Goal: Task Accomplishment & Management: Complete application form

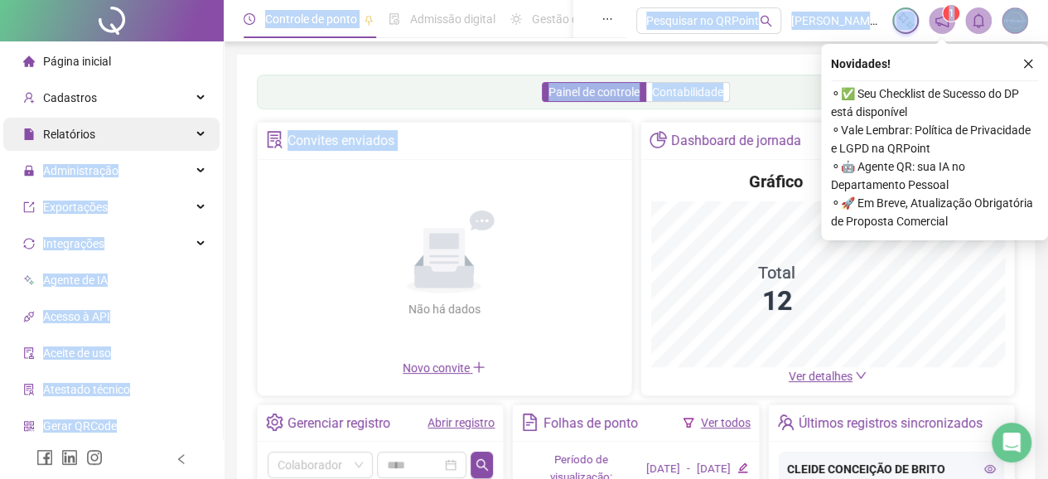
drag, startPoint x: 310, startPoint y: 239, endPoint x: 158, endPoint y: 130, distance: 186.4
click at [176, 117] on div "Página inicial Cadastros Relatórios Administração Exportações Integrações Agent…" at bounding box center [524, 408] width 1048 height 816
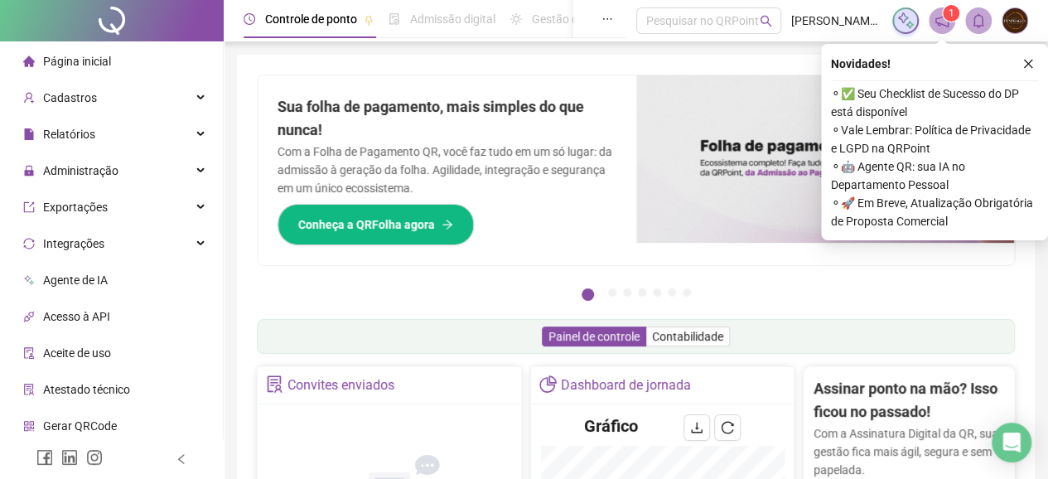
click at [156, 51] on li "Página inicial" at bounding box center [111, 61] width 216 height 33
click at [1025, 60] on icon "close" at bounding box center [1028, 64] width 12 height 12
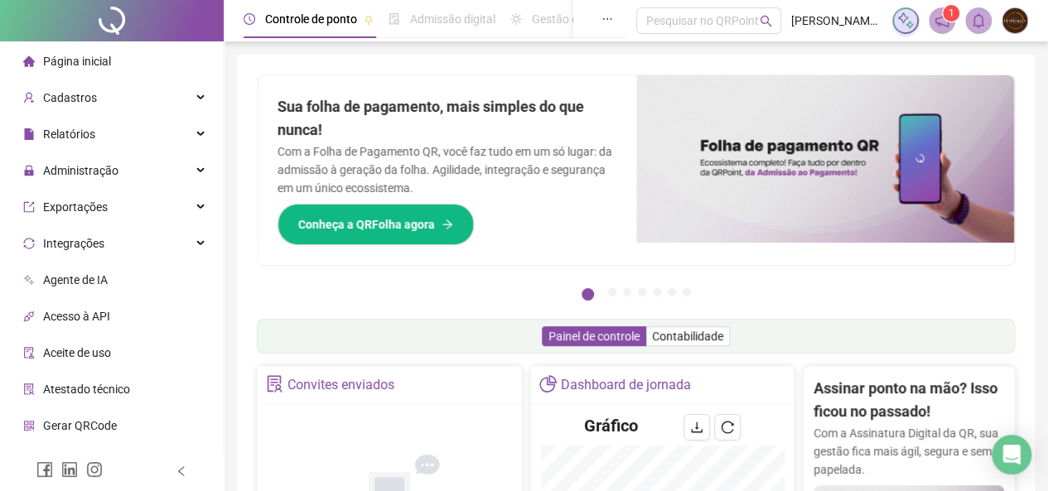
click at [943, 12] on sup "1" at bounding box center [951, 13] width 17 height 17
click at [948, 10] on span "1" at bounding box center [951, 13] width 6 height 12
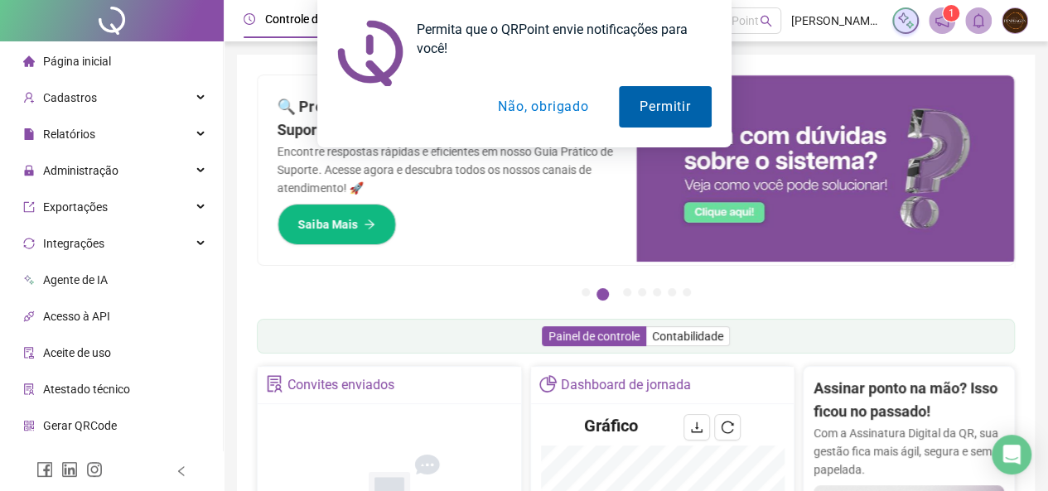
click at [671, 100] on button "Permitir" at bounding box center [665, 106] width 92 height 41
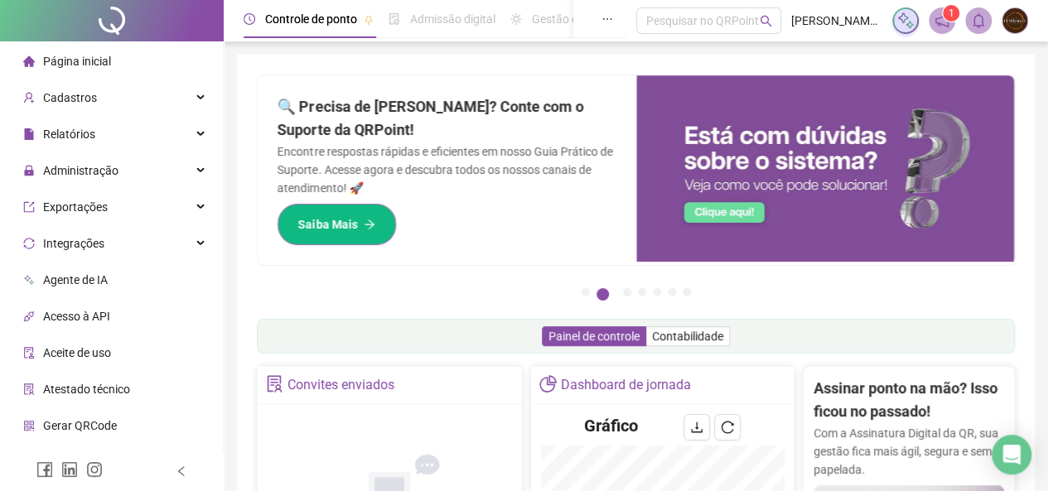
click at [355, 223] on span "Saiba Mais" at bounding box center [327, 224] width 59 height 18
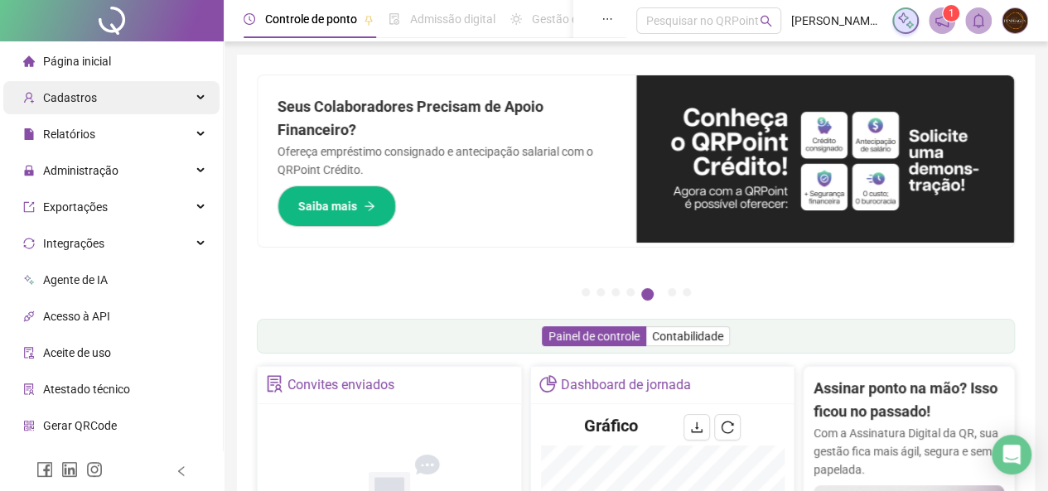
click at [61, 99] on span "Cadastros" at bounding box center [70, 97] width 54 height 13
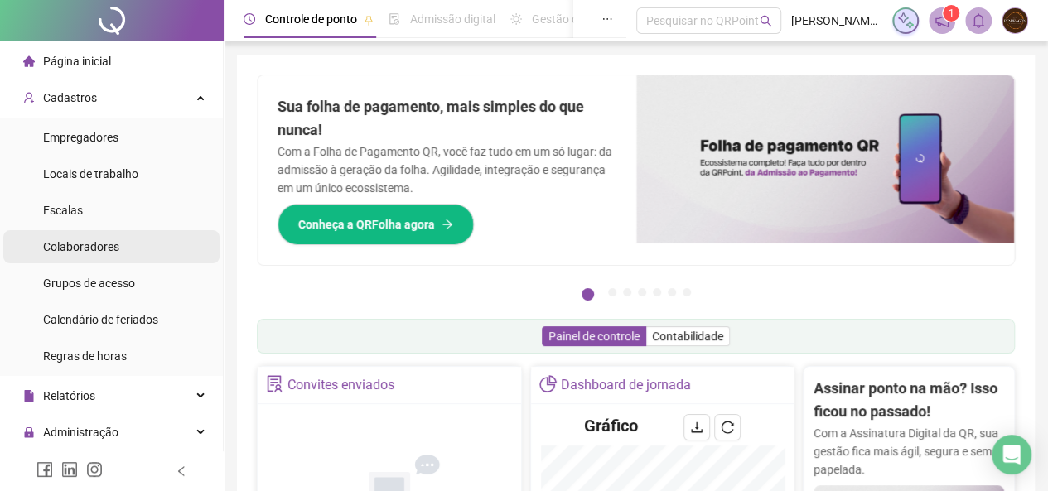
click at [66, 240] on span "Colaboradores" at bounding box center [81, 246] width 76 height 13
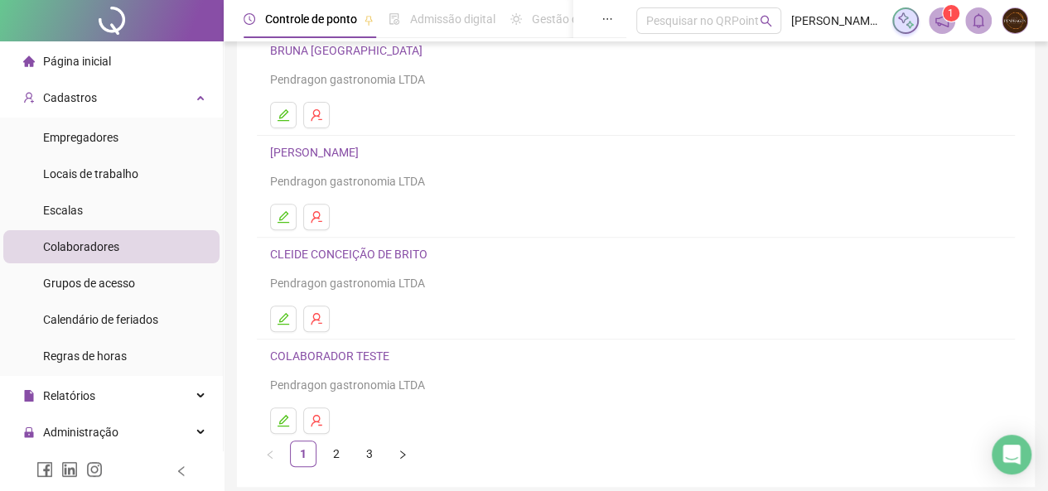
scroll to position [276, 0]
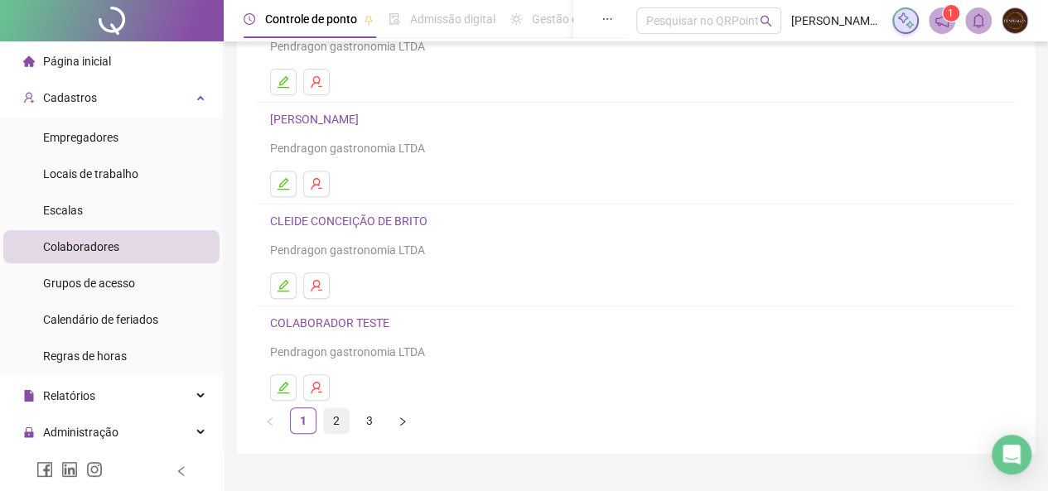
click at [332, 419] on link "2" at bounding box center [336, 420] width 25 height 25
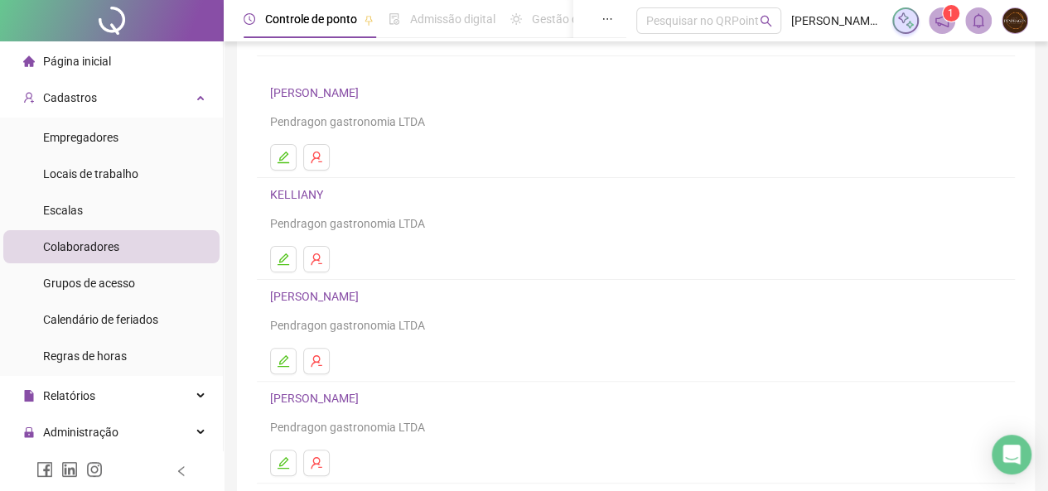
scroll to position [110, 0]
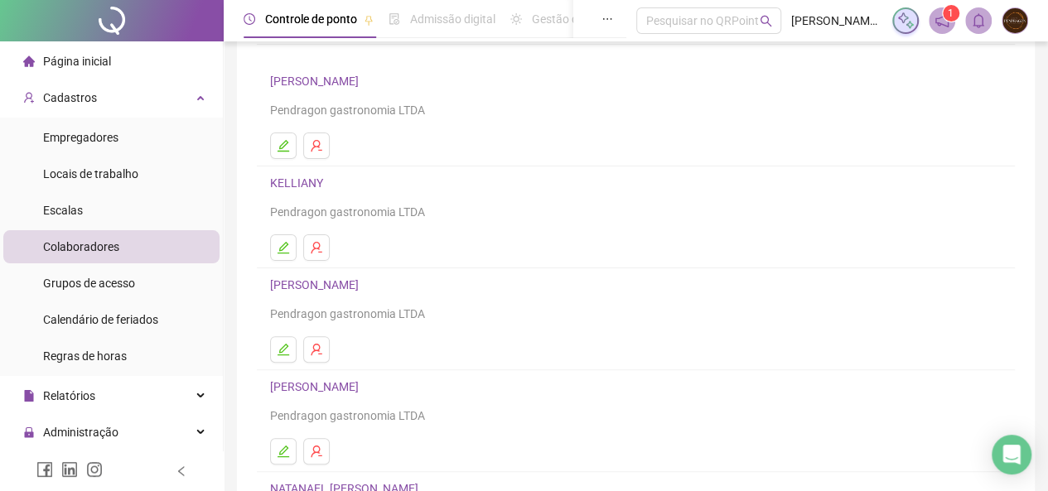
click at [330, 388] on link "[PERSON_NAME]" at bounding box center [317, 386] width 94 height 13
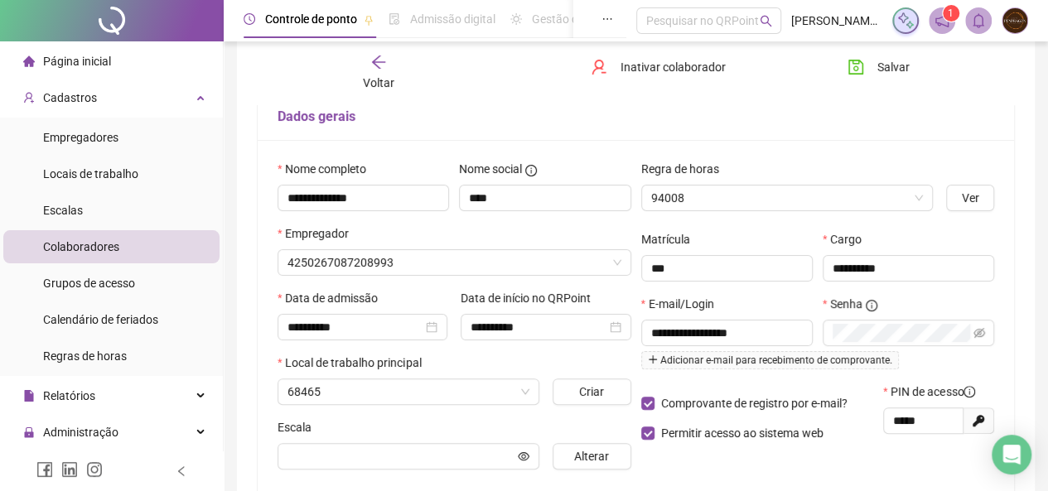
scroll to position [118, 0]
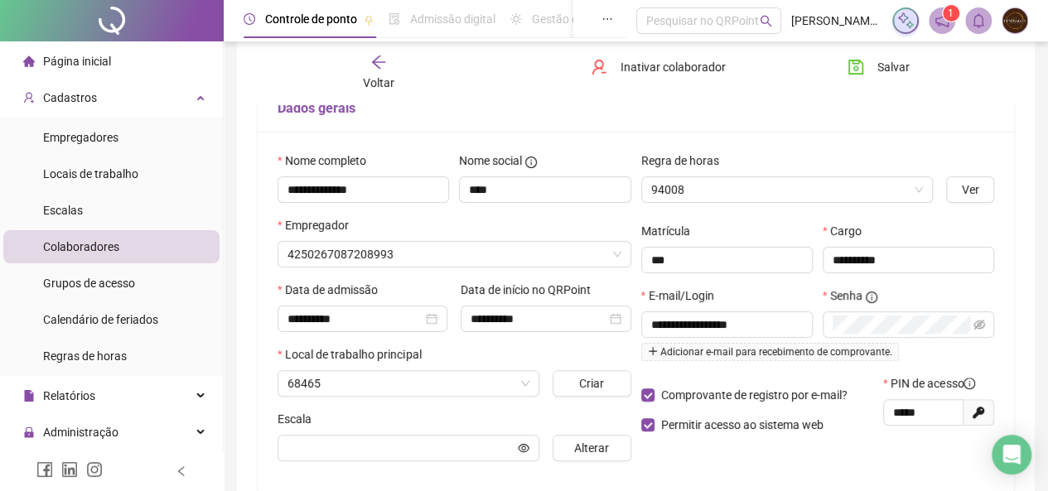
type input "**********"
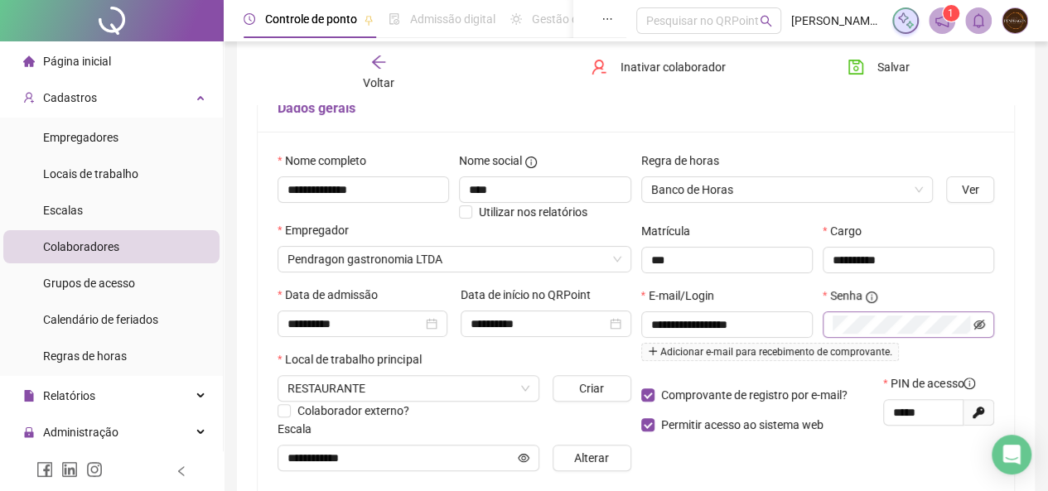
click at [982, 322] on icon "eye-invisible" at bounding box center [979, 325] width 12 height 10
click at [982, 324] on icon "eye" at bounding box center [979, 325] width 12 height 12
click at [977, 181] on span "Ver" at bounding box center [970, 190] width 17 height 18
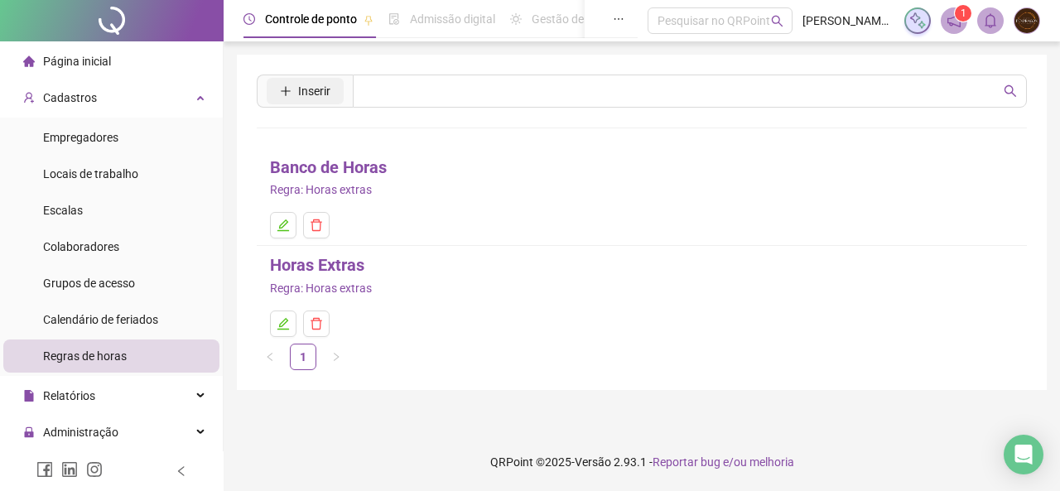
click at [293, 87] on button "Inserir" at bounding box center [305, 91] width 77 height 27
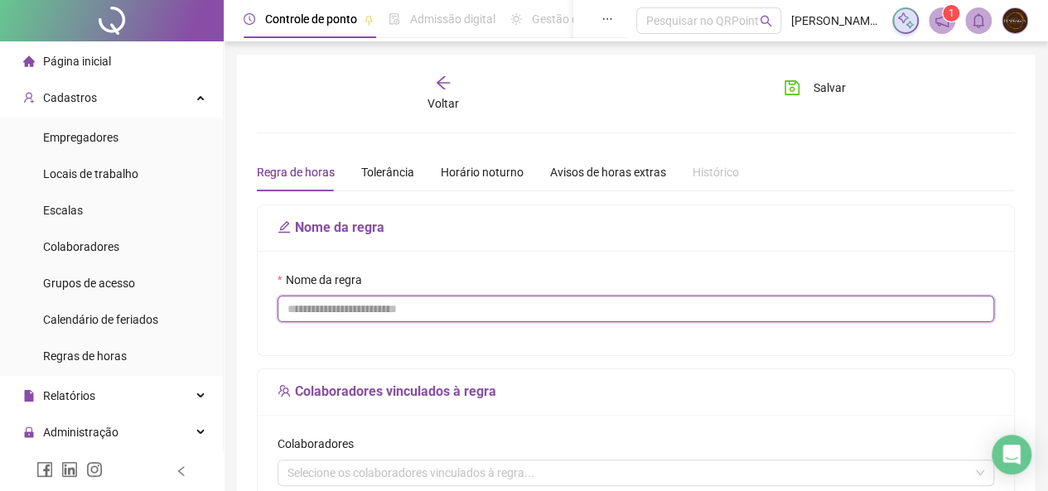
click at [281, 311] on input "Nome da regra" at bounding box center [635, 309] width 717 height 27
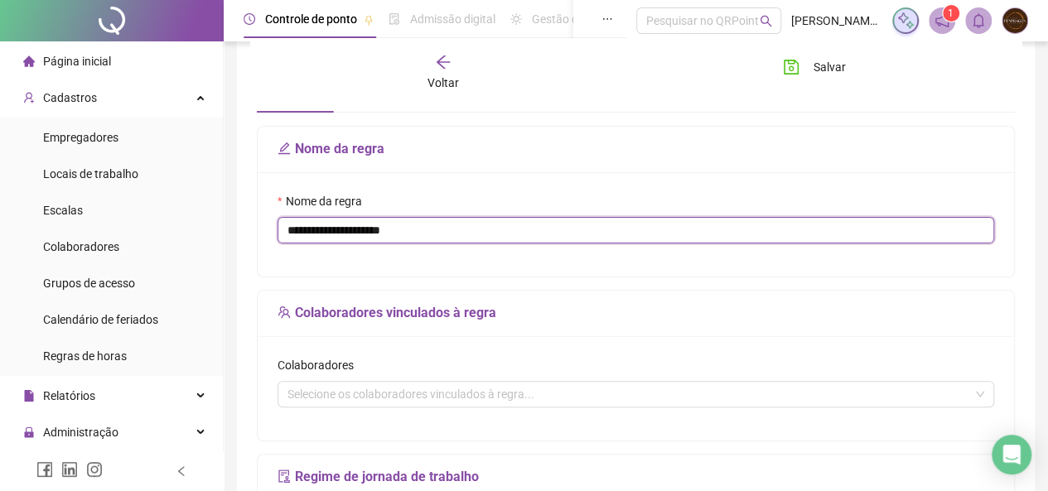
scroll to position [88, 0]
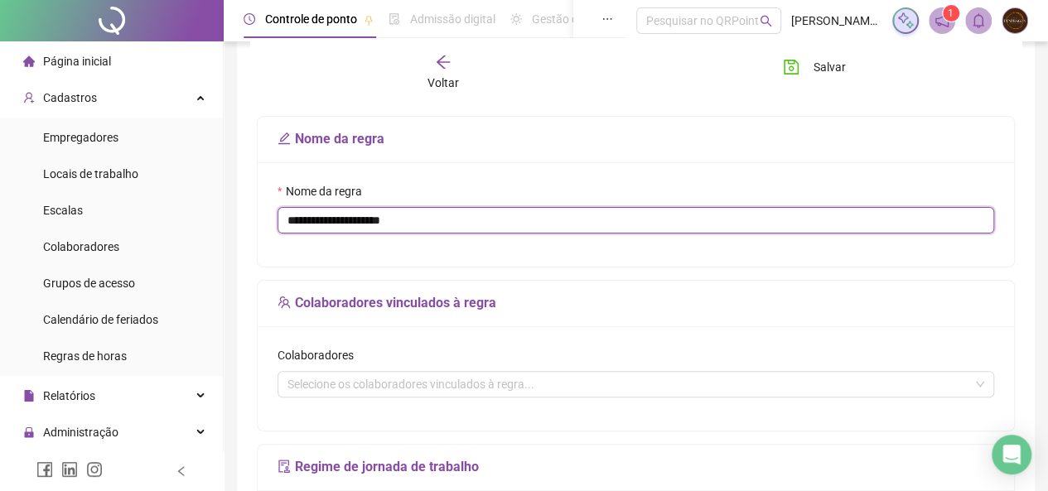
type input "**********"
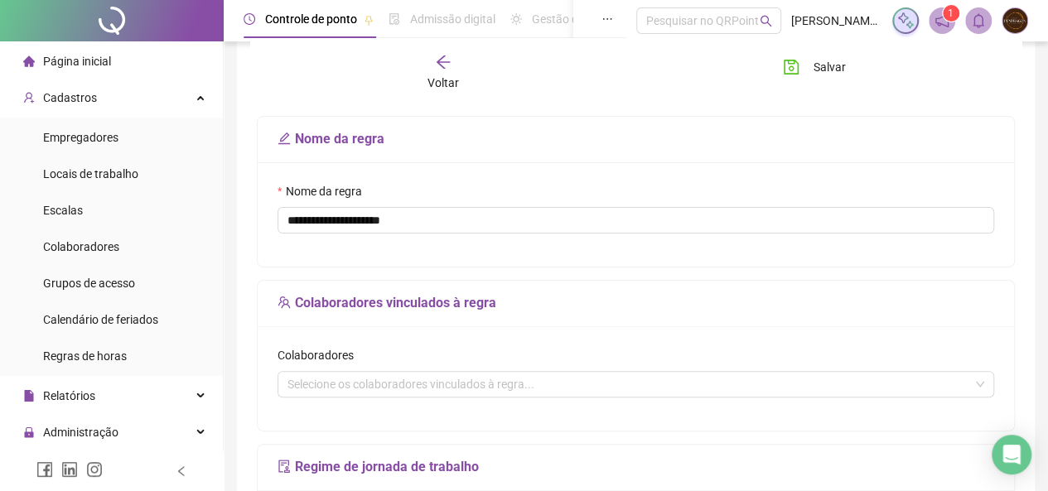
click at [446, 76] on span "Voltar" at bounding box center [442, 82] width 31 height 13
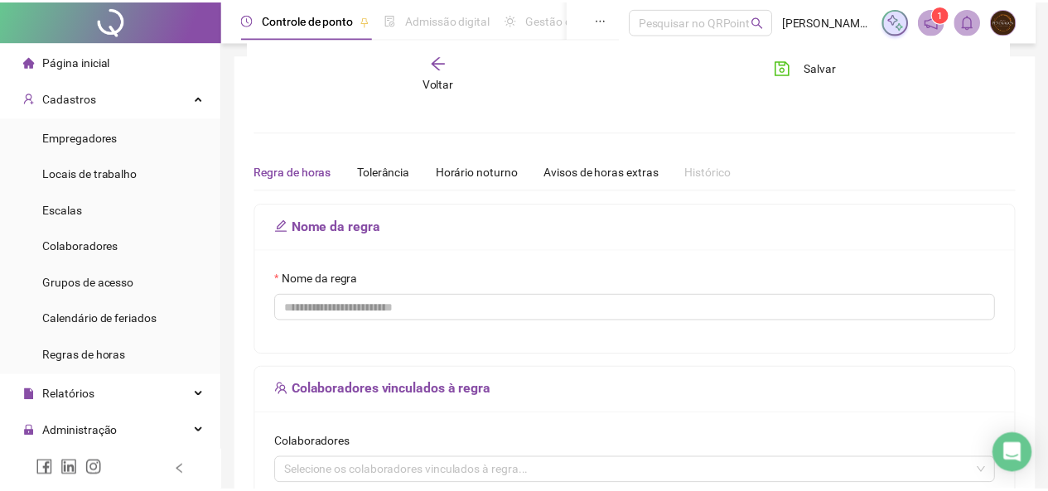
scroll to position [88, 0]
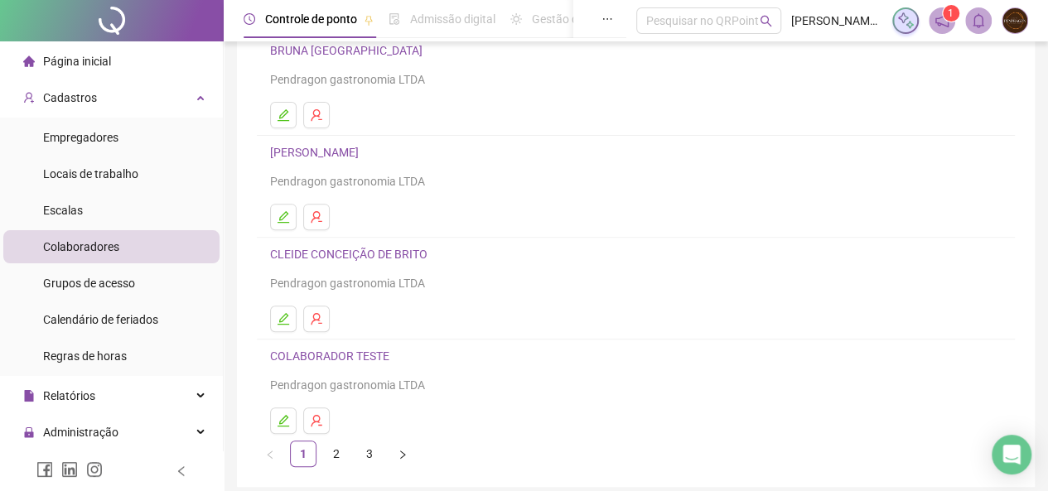
scroll to position [308, 0]
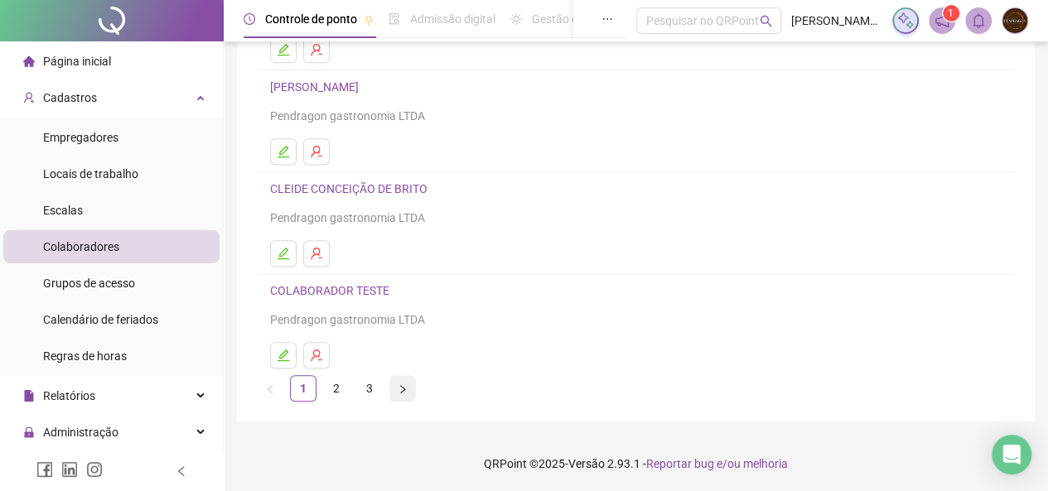
click at [404, 380] on button "button" at bounding box center [402, 388] width 27 height 27
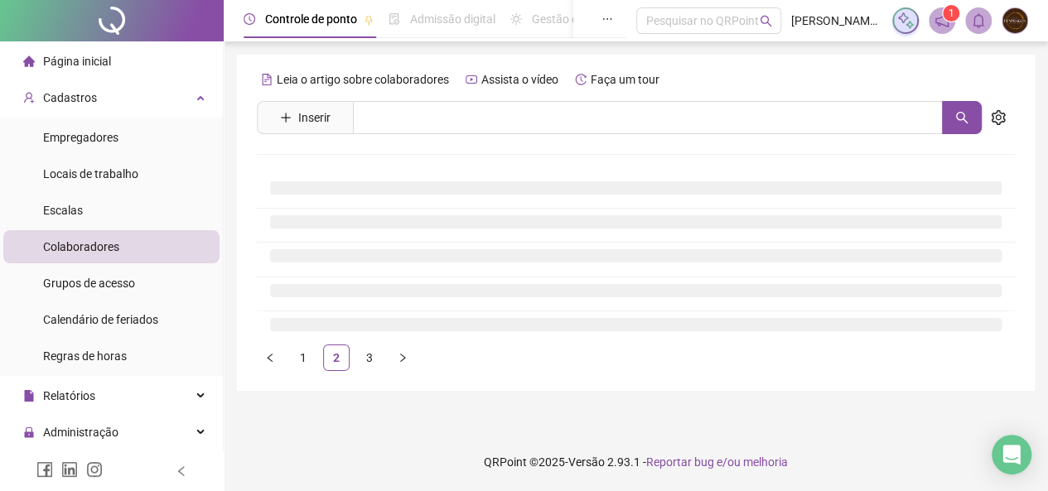
scroll to position [0, 0]
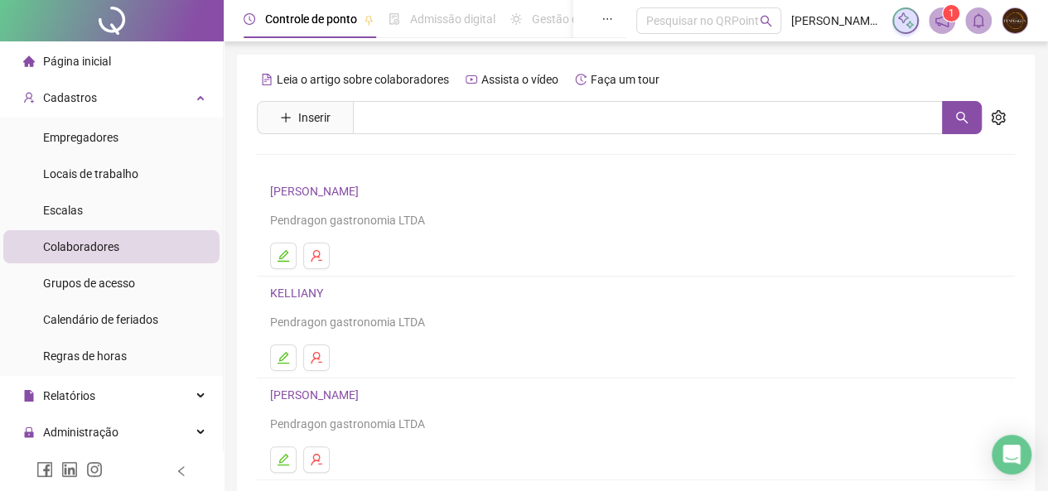
click at [303, 287] on link "KELLIANY" at bounding box center [299, 293] width 58 height 13
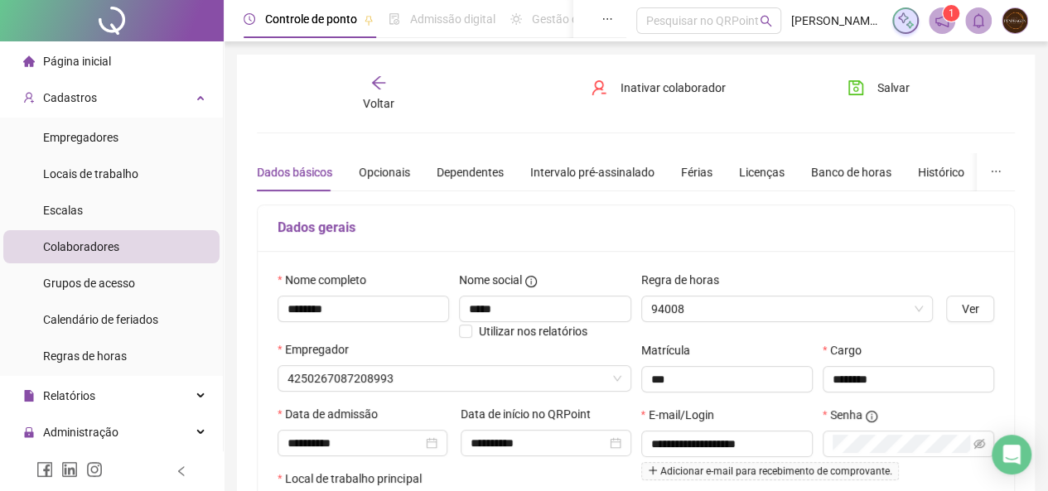
type input "**********"
click at [340, 306] on input "********" at bounding box center [362, 309] width 171 height 27
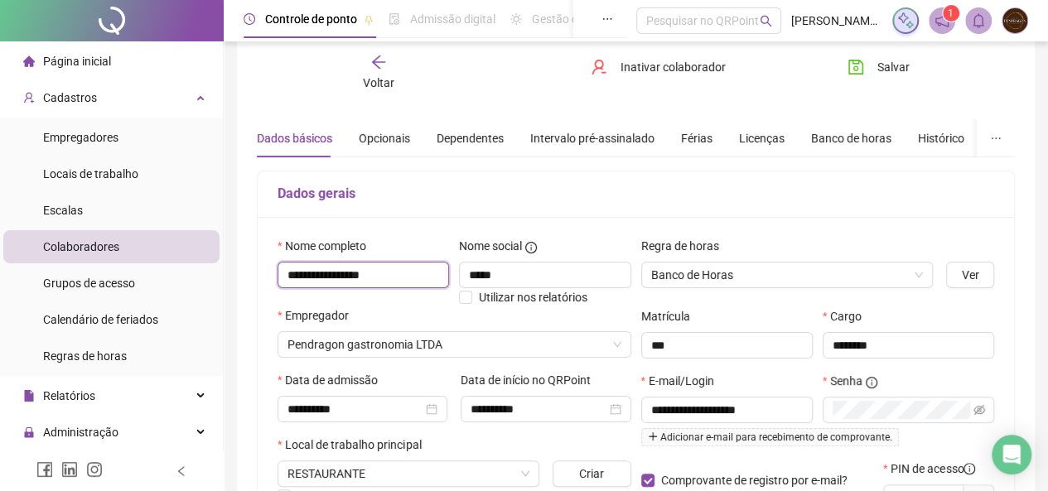
scroll to position [133, 0]
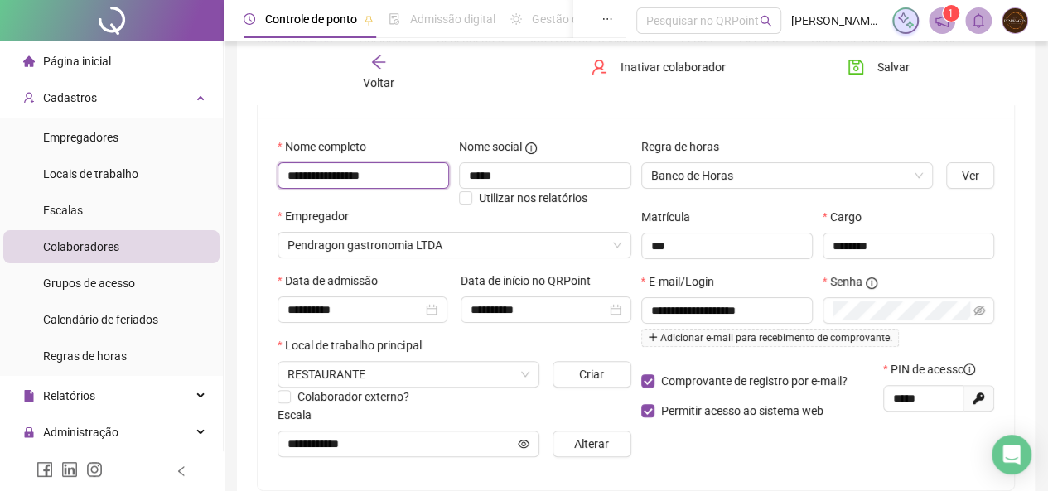
type input "**********"
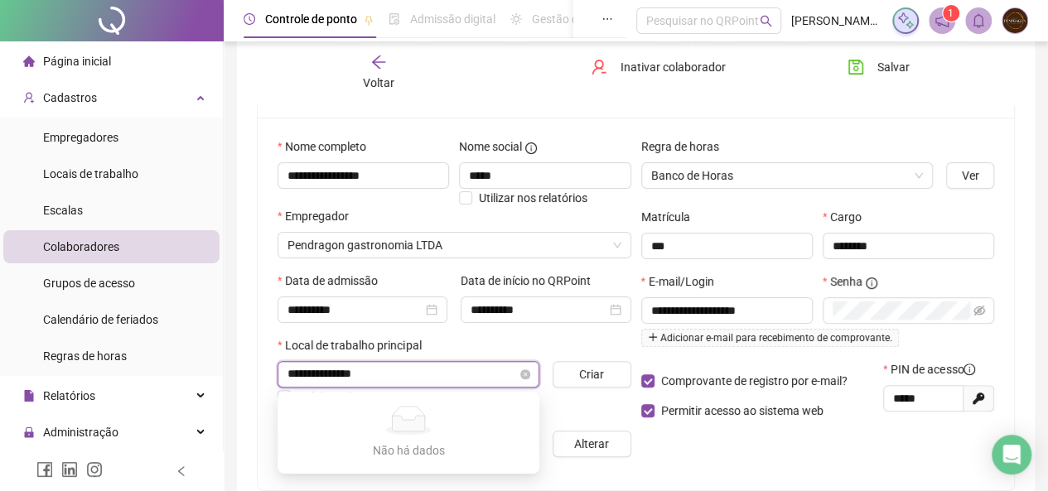
type input "**********"
click at [617, 407] on div "Escala" at bounding box center [454, 418] width 354 height 25
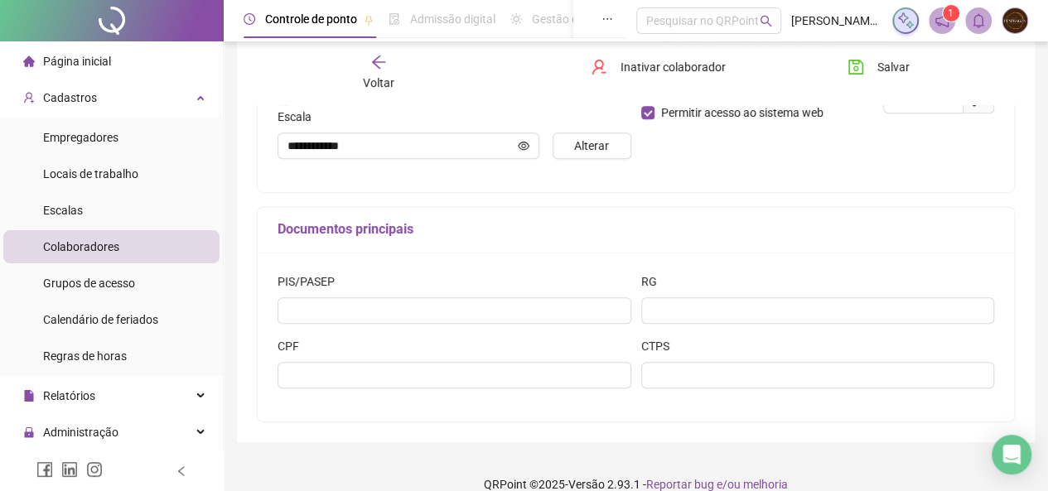
scroll to position [452, 0]
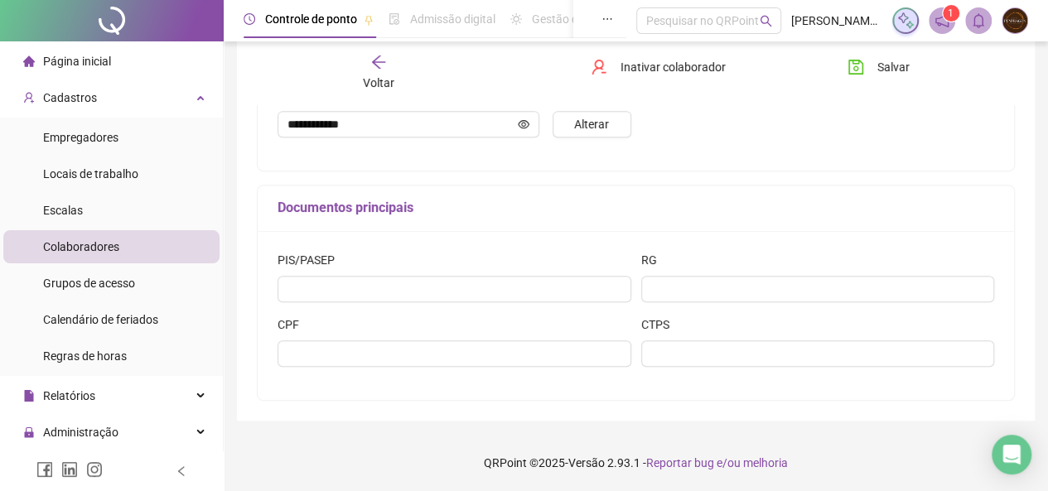
click at [78, 243] on span "Colaboradores" at bounding box center [81, 246] width 76 height 13
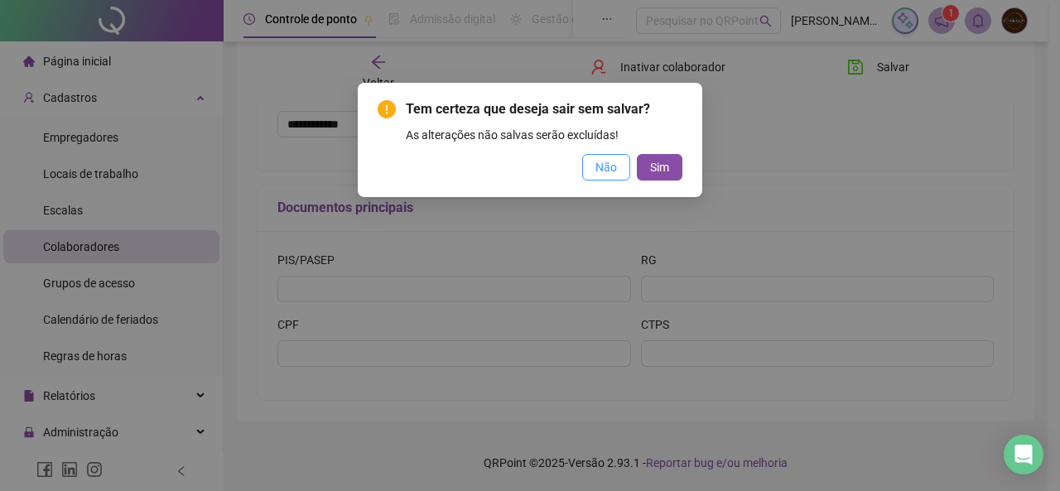
click at [605, 171] on span "Não" at bounding box center [607, 167] width 22 height 18
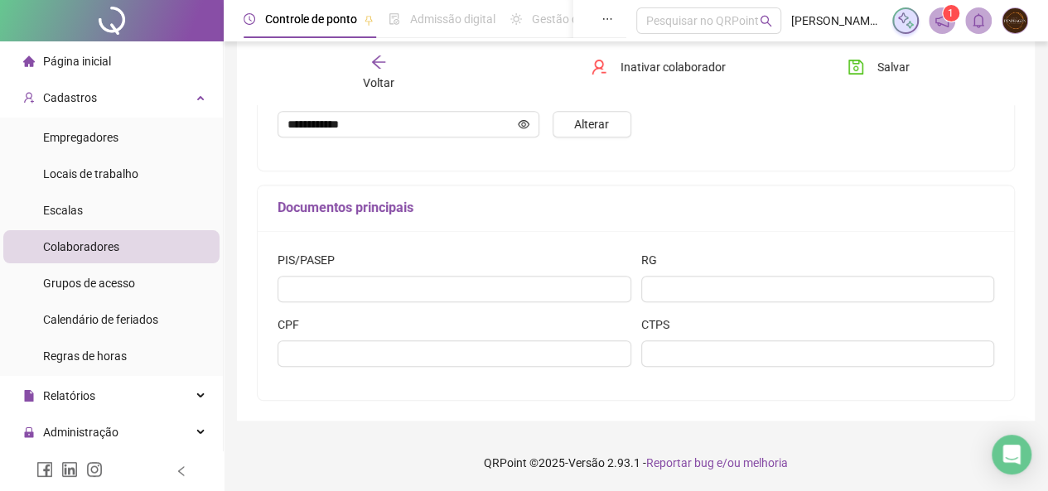
click at [147, 251] on li "Colaboradores" at bounding box center [111, 246] width 216 height 33
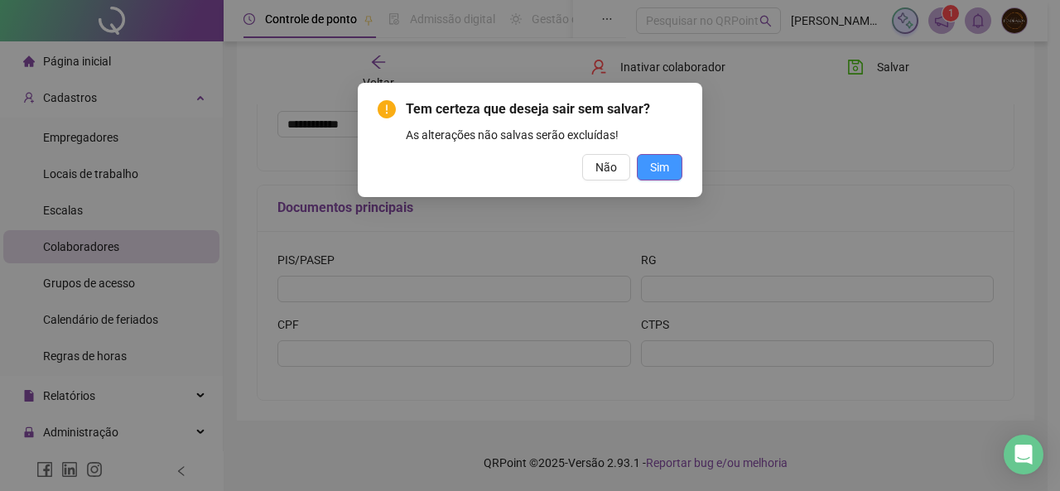
click at [659, 161] on span "Sim" at bounding box center [659, 167] width 19 height 18
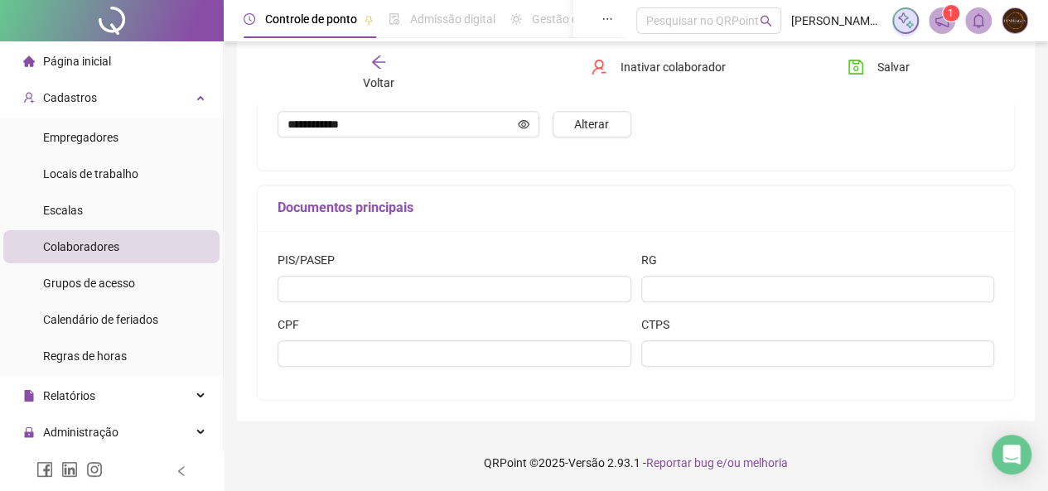
click at [152, 246] on li "Colaboradores" at bounding box center [111, 246] width 216 height 33
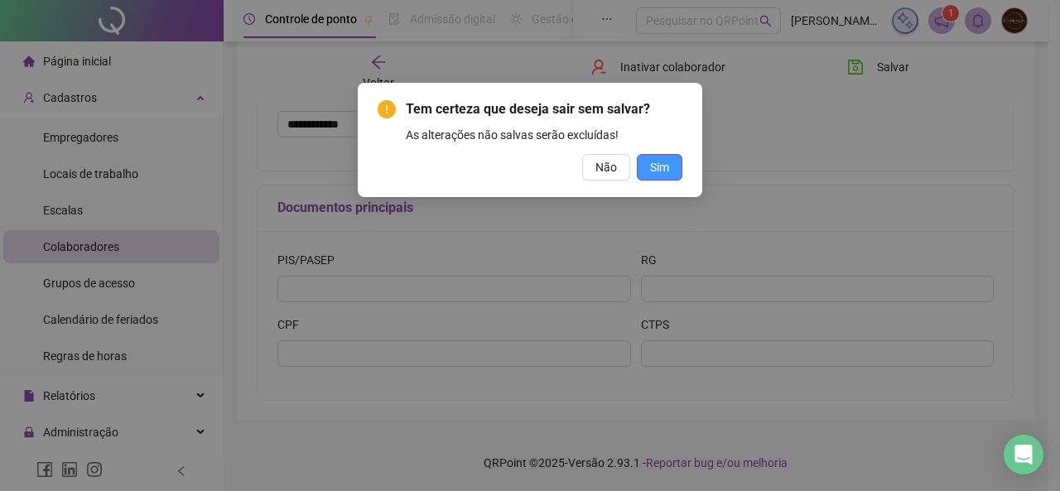
click at [652, 161] on span "Sim" at bounding box center [659, 167] width 19 height 18
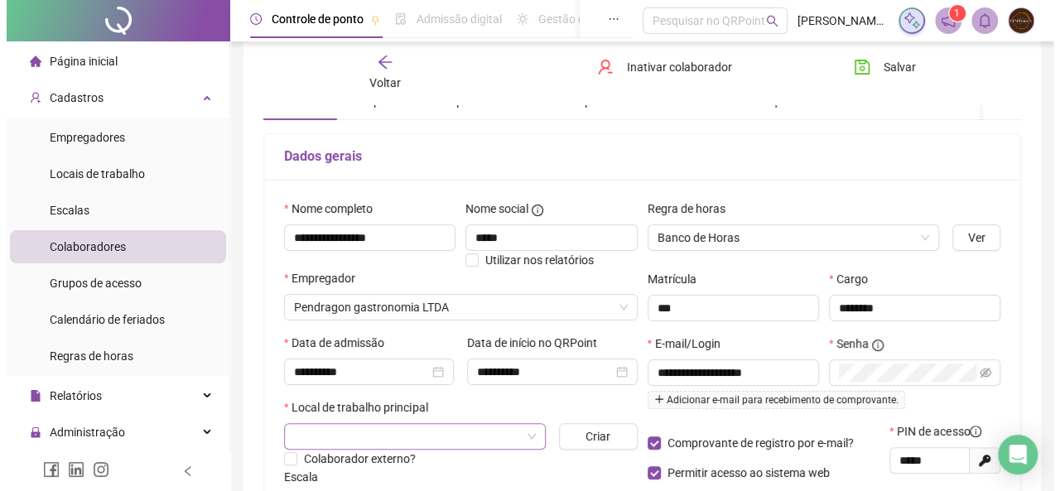
scroll to position [60, 0]
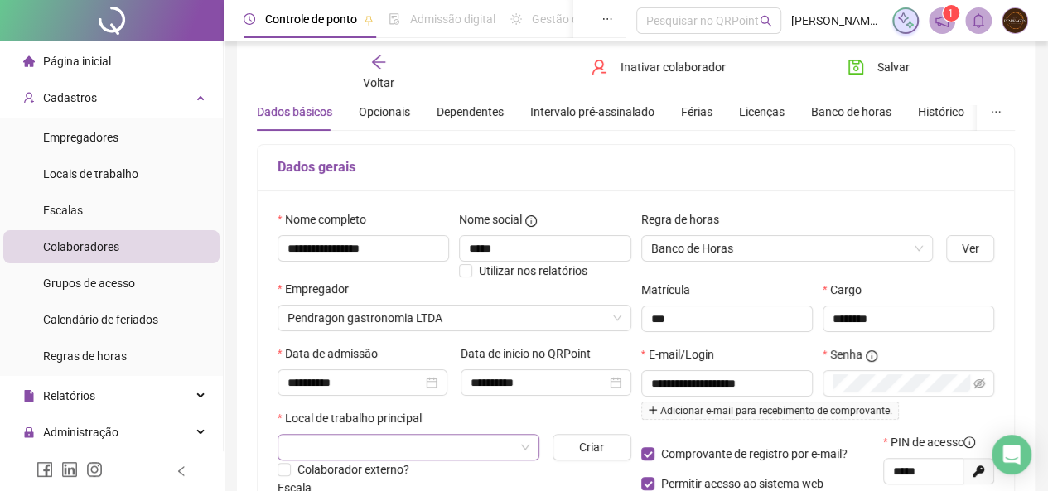
click at [363, 68] on div "Voltar" at bounding box center [378, 73] width 115 height 38
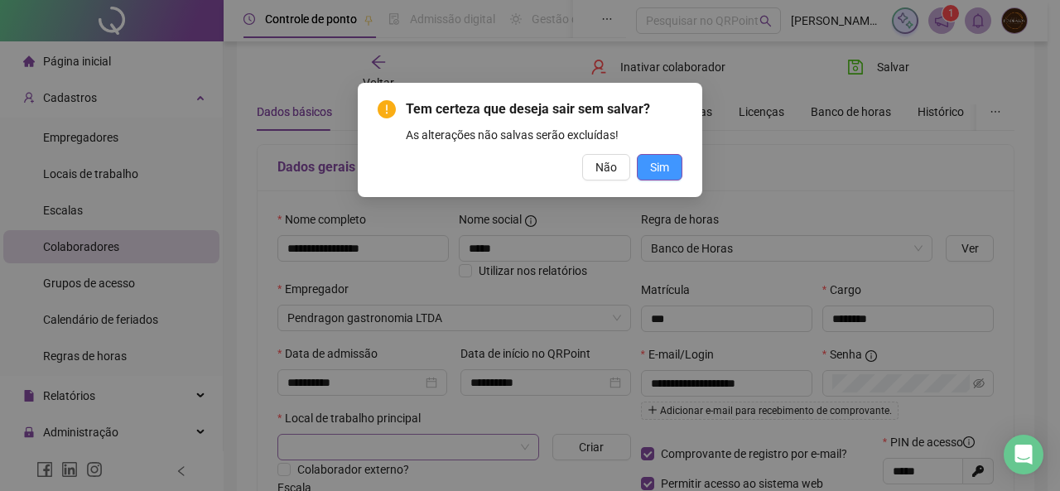
click at [664, 172] on span "Sim" at bounding box center [659, 167] width 19 height 18
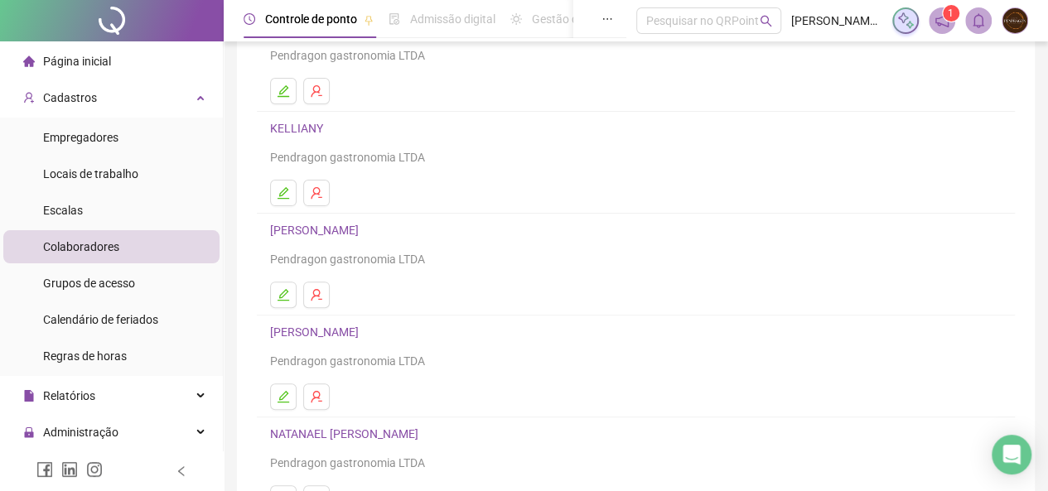
scroll to position [308, 0]
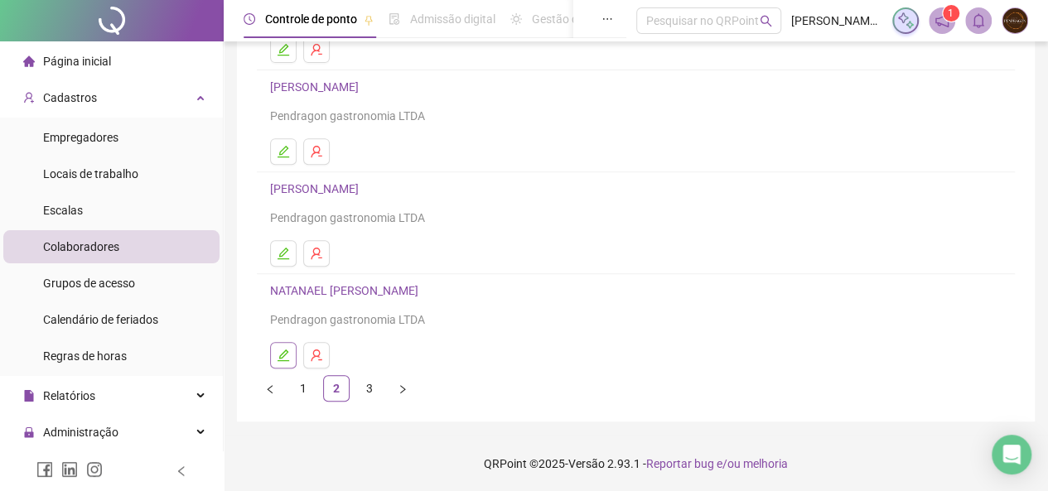
click at [285, 355] on icon "edit" at bounding box center [283, 355] width 13 height 13
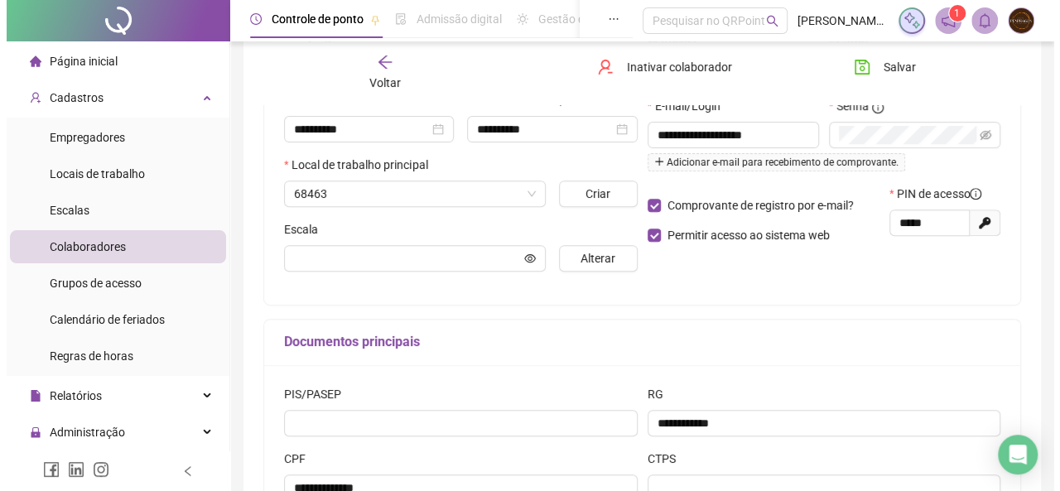
scroll to position [316, 0]
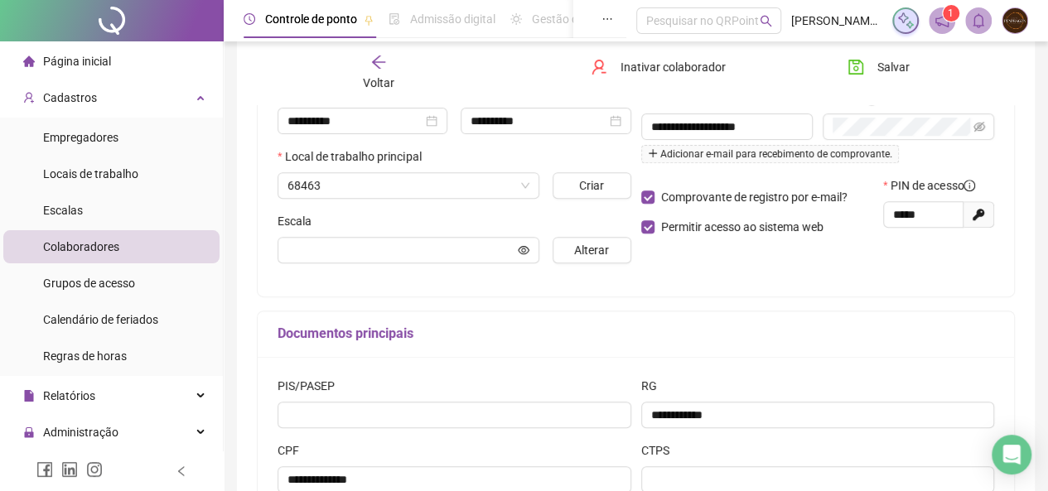
type input "**********"
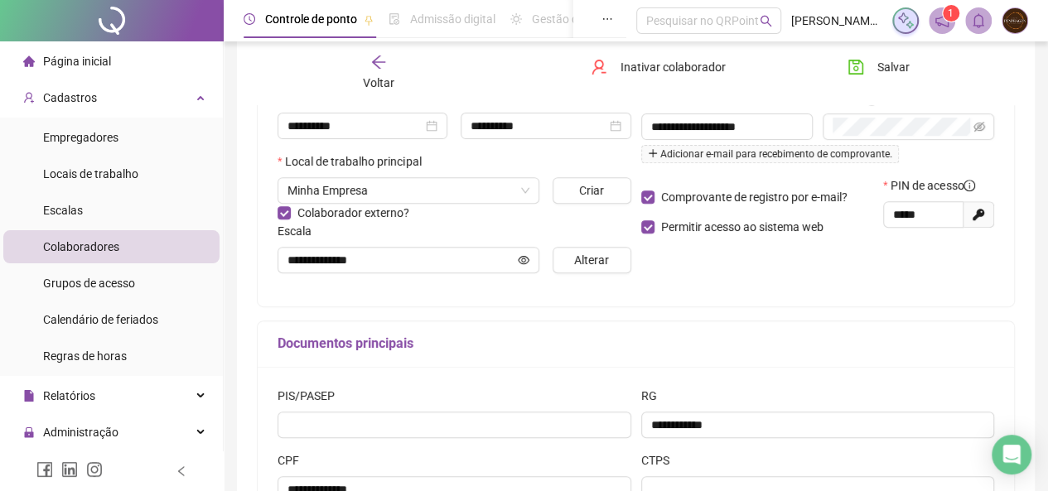
click at [285, 355] on div "Documentos principais" at bounding box center [636, 344] width 756 height 46
click at [601, 70] on icon "user-delete" at bounding box center [599, 67] width 17 height 17
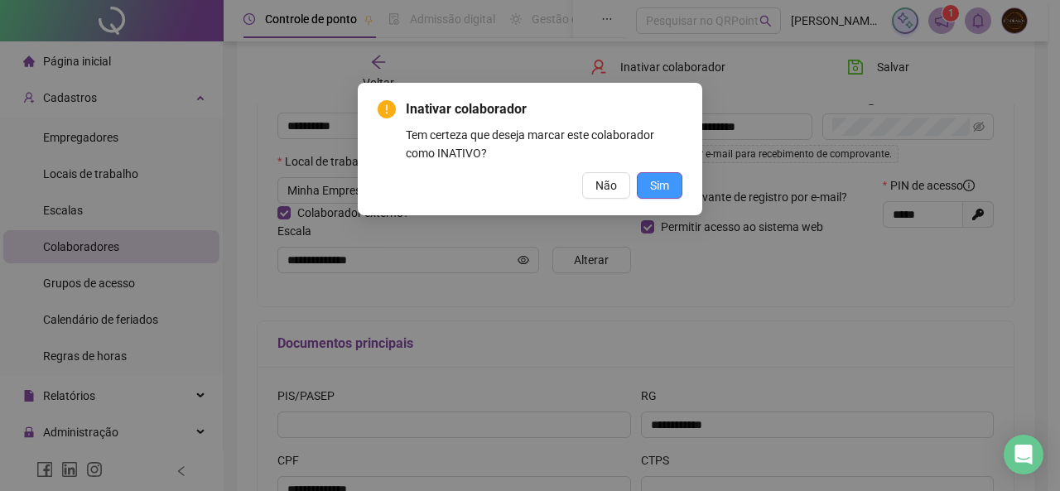
click at [658, 187] on span "Sim" at bounding box center [659, 185] width 19 height 18
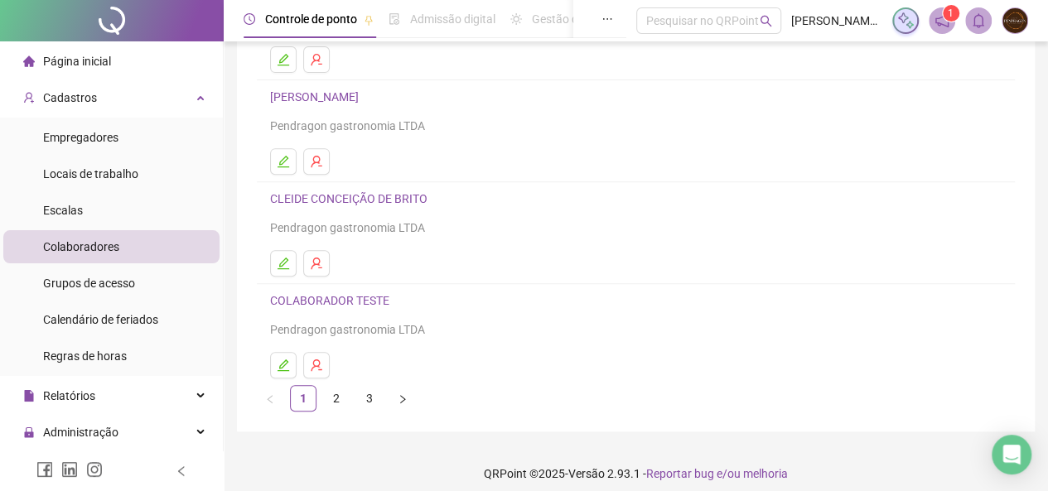
scroll to position [308, 0]
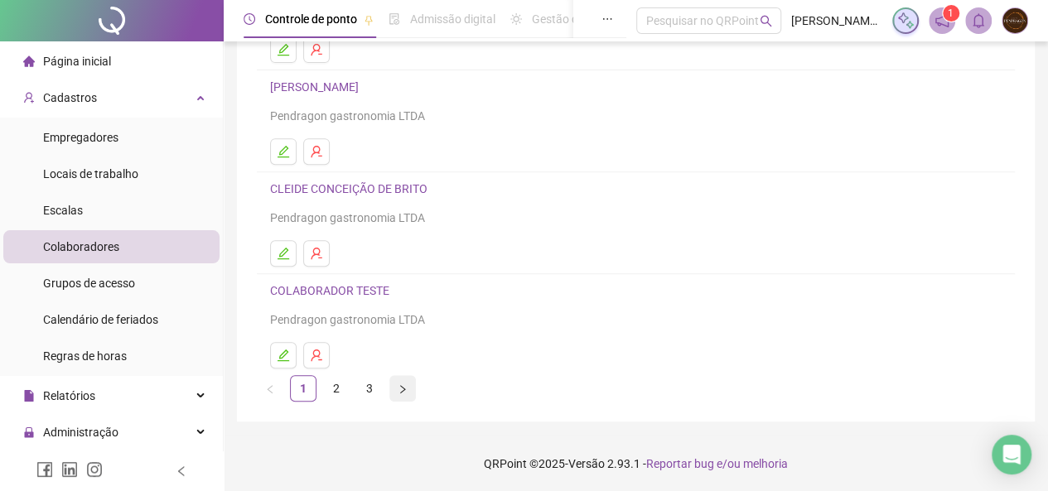
click at [399, 384] on icon "right" at bounding box center [403, 389] width 10 height 10
click at [403, 384] on icon "right" at bounding box center [403, 389] width 10 height 10
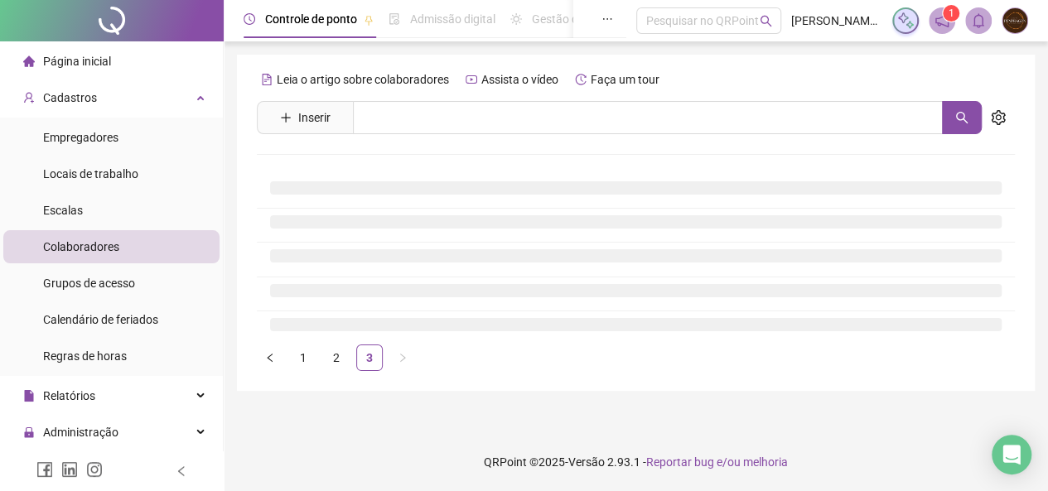
scroll to position [0, 0]
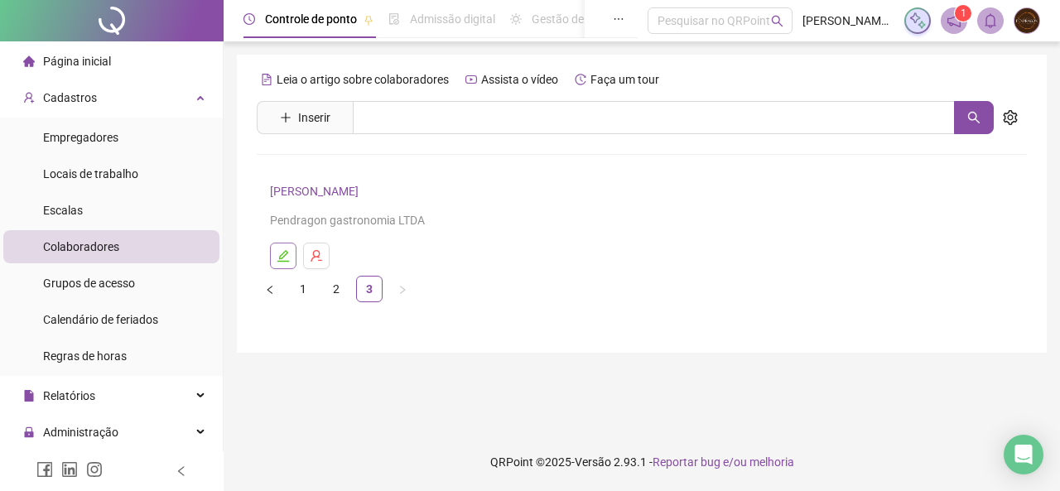
click at [285, 253] on icon "edit" at bounding box center [283, 255] width 13 height 13
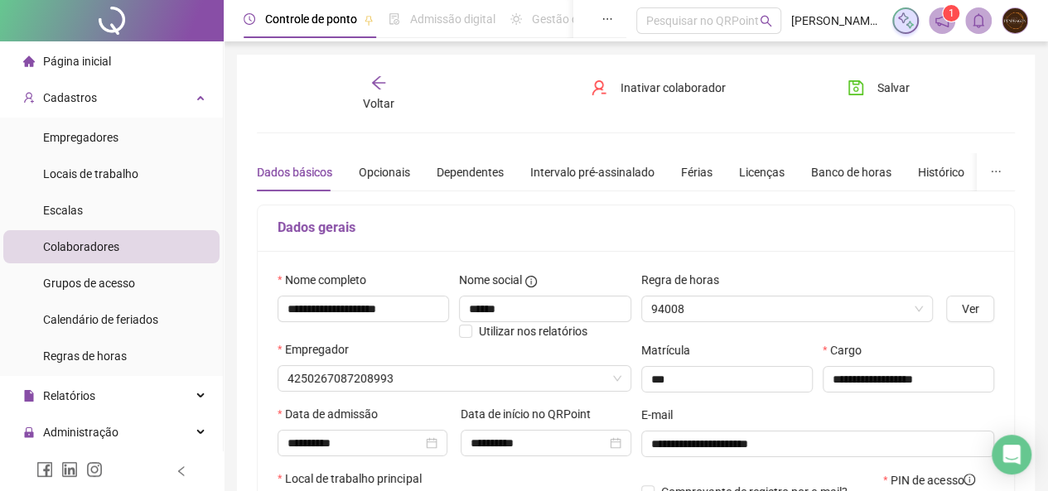
type input "**********"
click at [610, 92] on button "Inativar colaborador" at bounding box center [658, 88] width 160 height 27
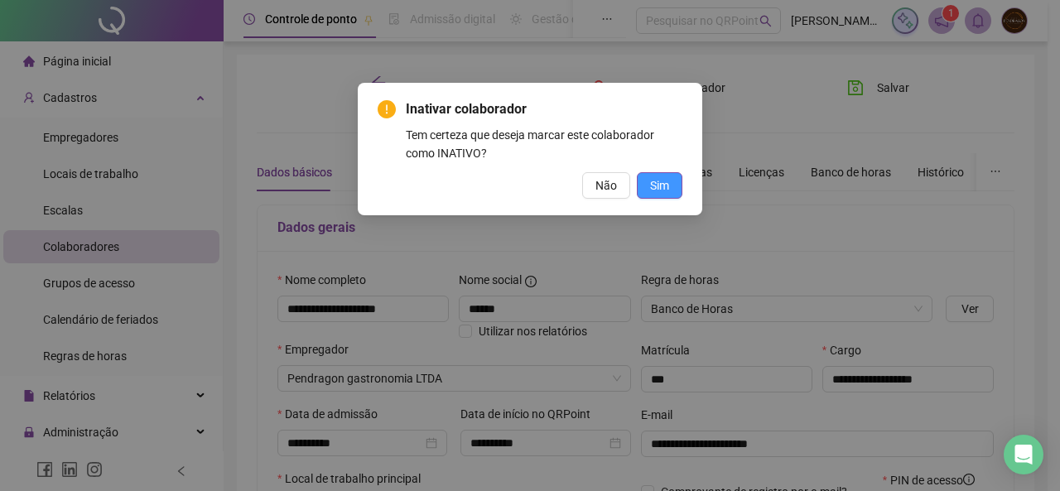
click at [653, 186] on span "Sim" at bounding box center [659, 185] width 19 height 18
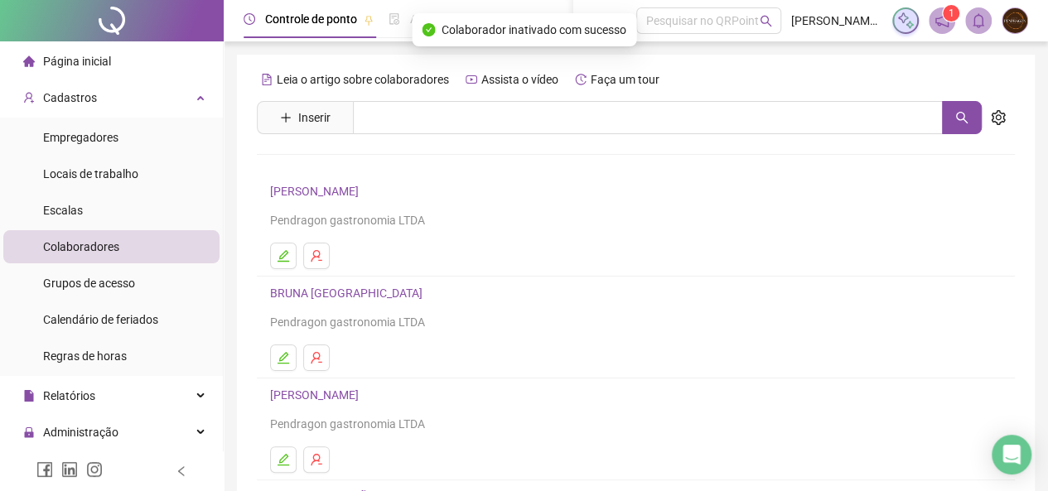
click at [653, 186] on h4 "[PERSON_NAME]" at bounding box center [635, 191] width 731 height 20
click at [131, 248] on li "Colaboradores" at bounding box center [111, 246] width 216 height 33
click at [291, 109] on button "Inserir" at bounding box center [305, 117] width 77 height 27
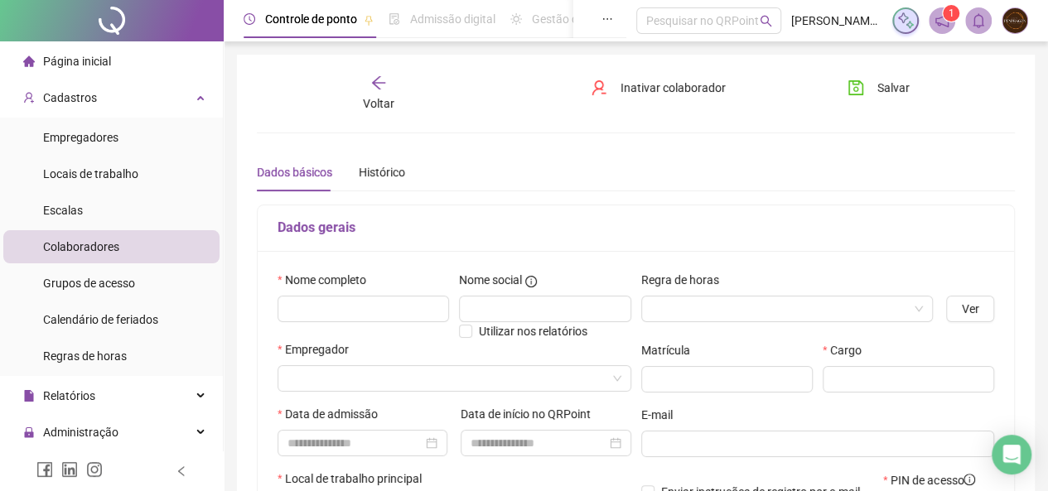
type input "*****"
click at [309, 311] on input "text" at bounding box center [362, 309] width 171 height 27
type input "**********"
click at [466, 305] on input "text" at bounding box center [544, 309] width 171 height 27
click at [919, 302] on span at bounding box center [787, 309] width 273 height 25
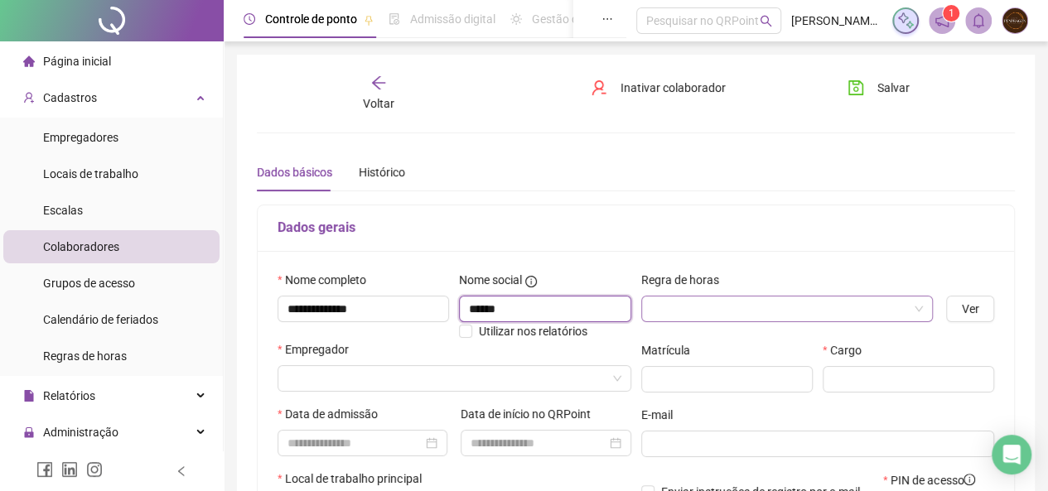
type input "******"
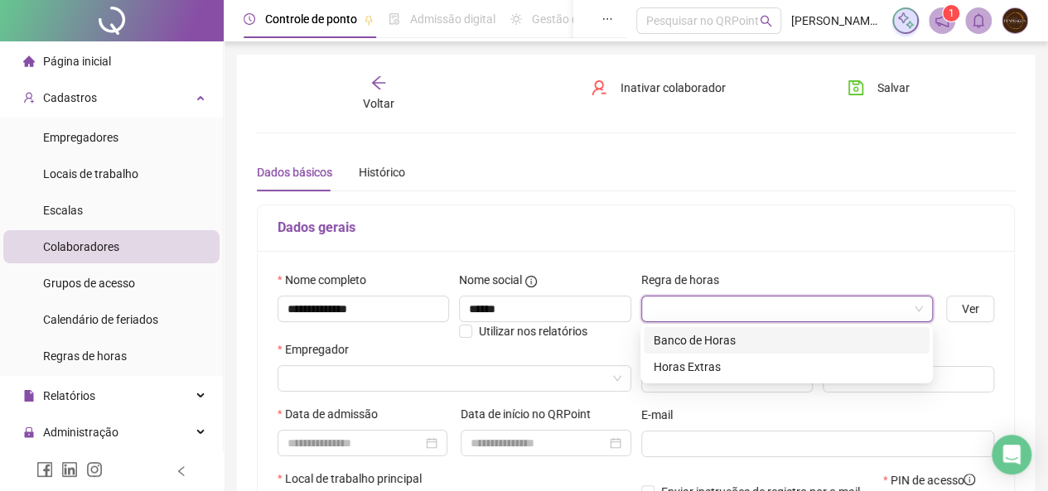
click at [892, 334] on div "Banco de Horas" at bounding box center [787, 340] width 266 height 18
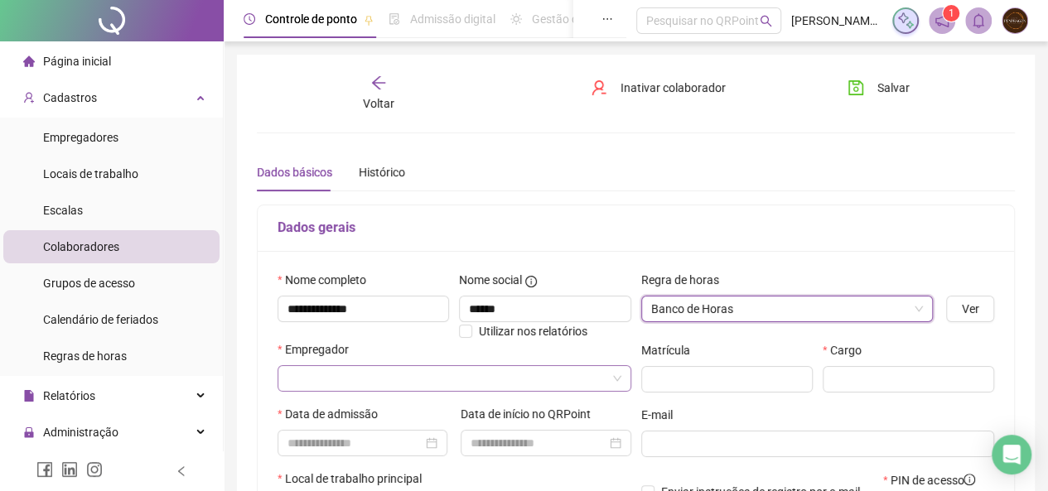
click at [615, 380] on span at bounding box center [454, 378] width 334 height 25
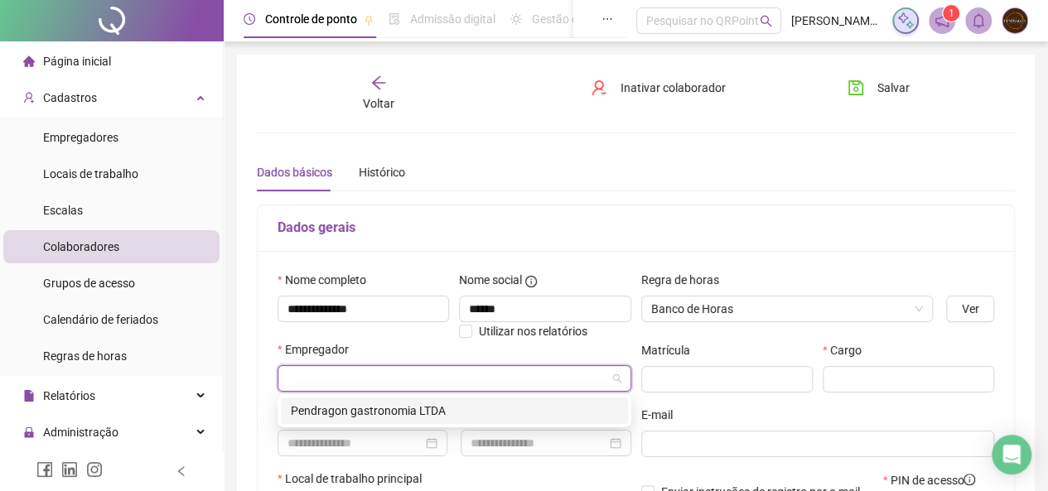
click at [415, 408] on div "Pendragon gastronomia LTDA" at bounding box center [454, 411] width 327 height 18
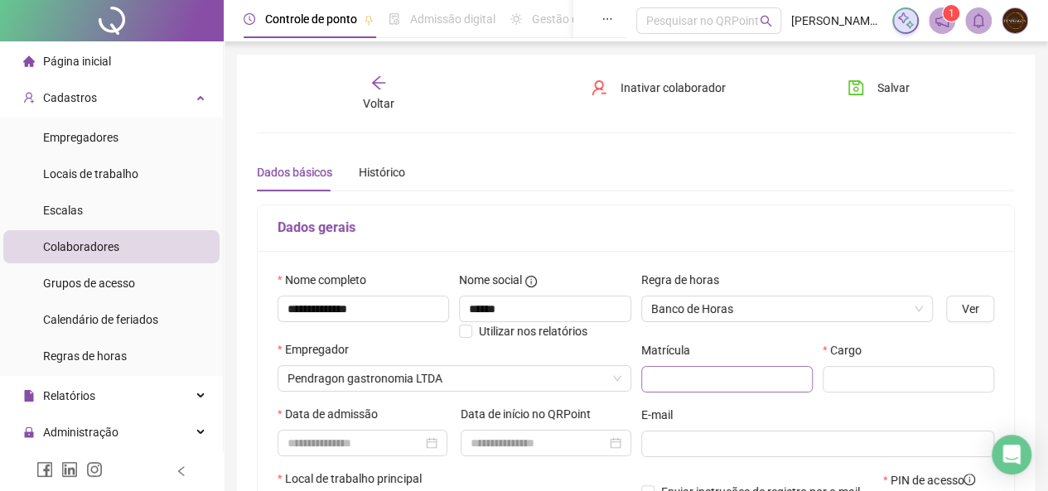
drag, startPoint x: 690, startPoint y: 392, endPoint x: 681, endPoint y: 375, distance: 18.9
click at [681, 375] on div "Matrícula" at bounding box center [726, 373] width 181 height 65
click at [681, 375] on input "text" at bounding box center [726, 379] width 171 height 27
type input "**"
click at [840, 375] on input "text" at bounding box center [908, 379] width 171 height 27
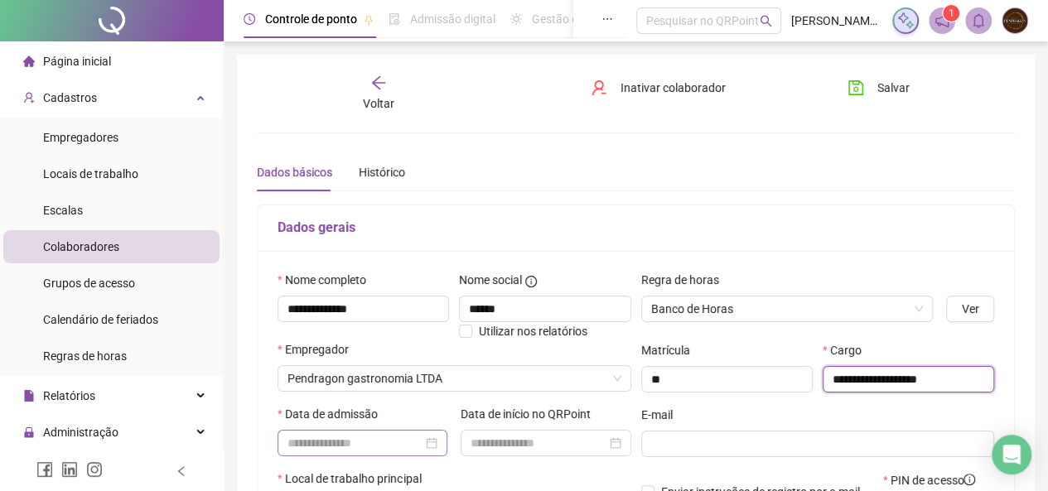
type input "**********"
click at [290, 441] on input at bounding box center [354, 443] width 135 height 18
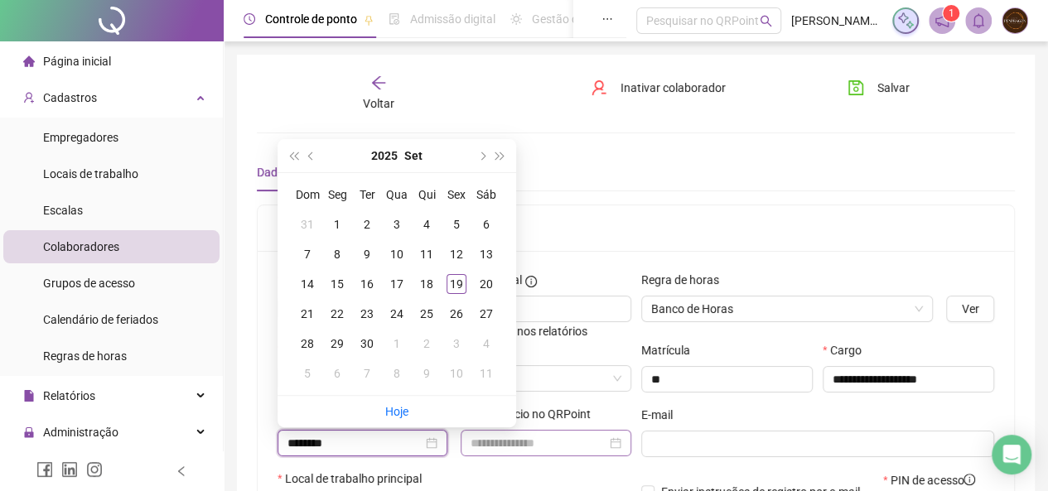
type input "********"
click at [477, 437] on input at bounding box center [537, 443] width 135 height 18
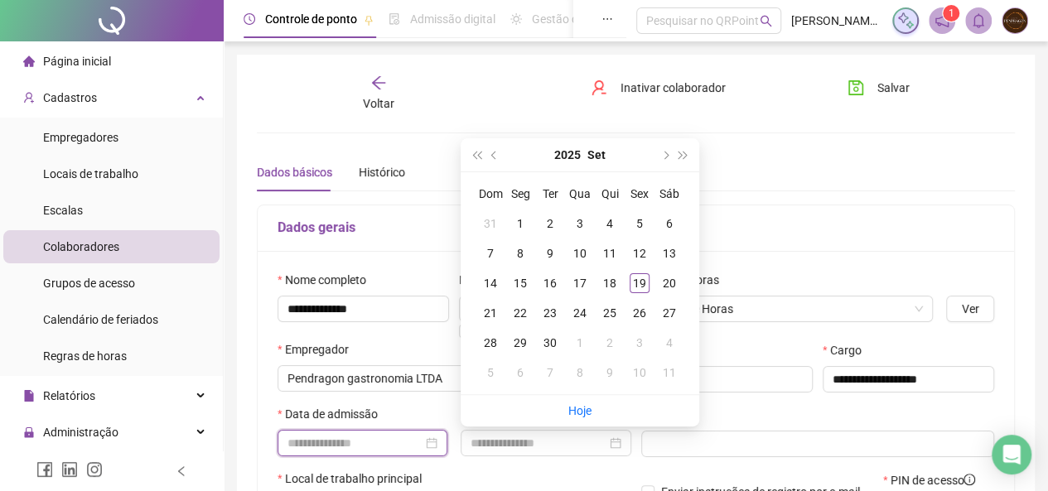
click at [353, 435] on input at bounding box center [354, 443] width 135 height 18
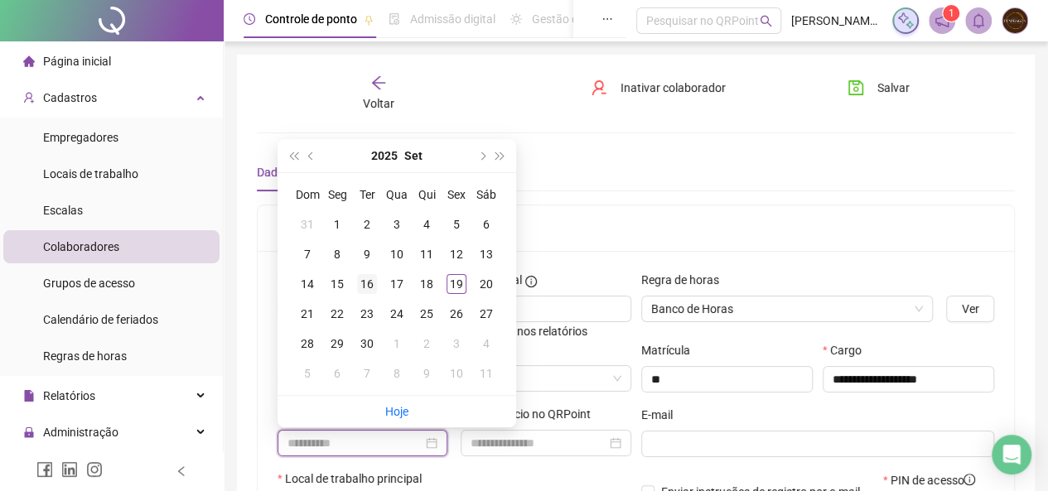
type input "**********"
click at [365, 282] on div "16" at bounding box center [367, 284] width 20 height 20
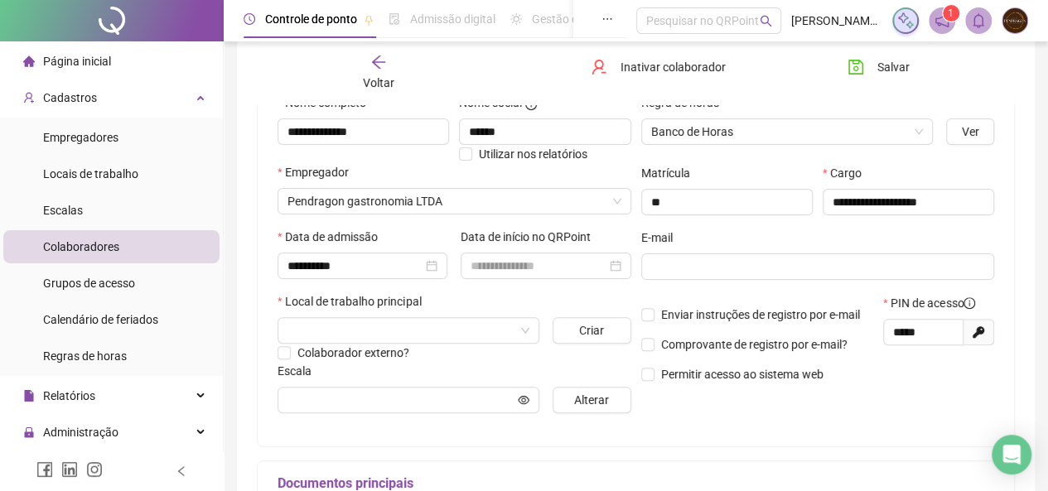
scroll to position [253, 0]
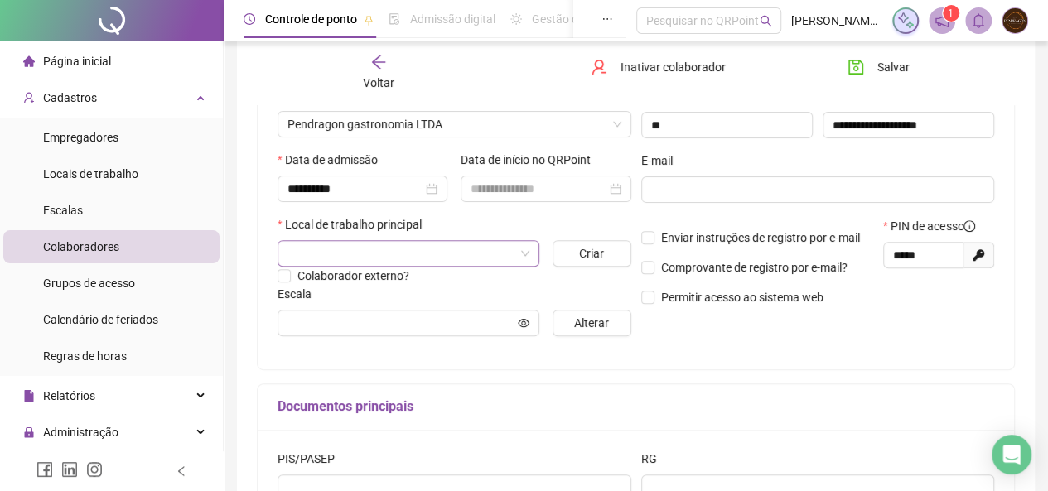
click at [523, 257] on span at bounding box center [408, 253] width 242 height 25
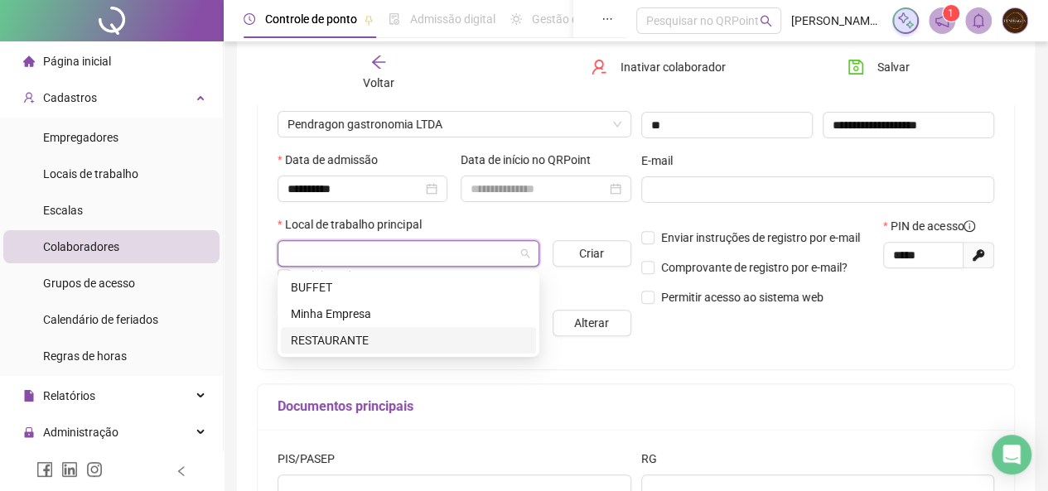
click at [413, 345] on div "RESTAURANTE" at bounding box center [408, 340] width 235 height 18
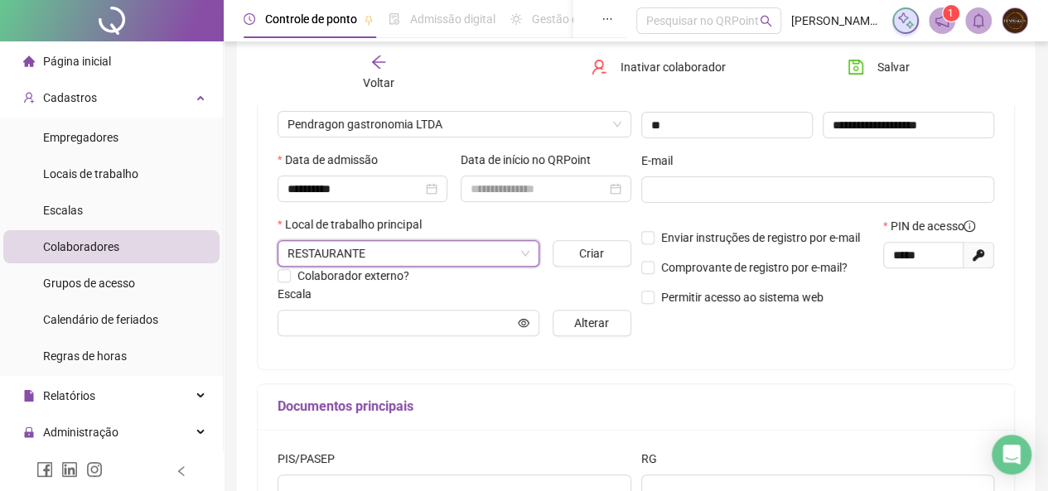
click at [413, 345] on div "**********" at bounding box center [455, 183] width 364 height 333
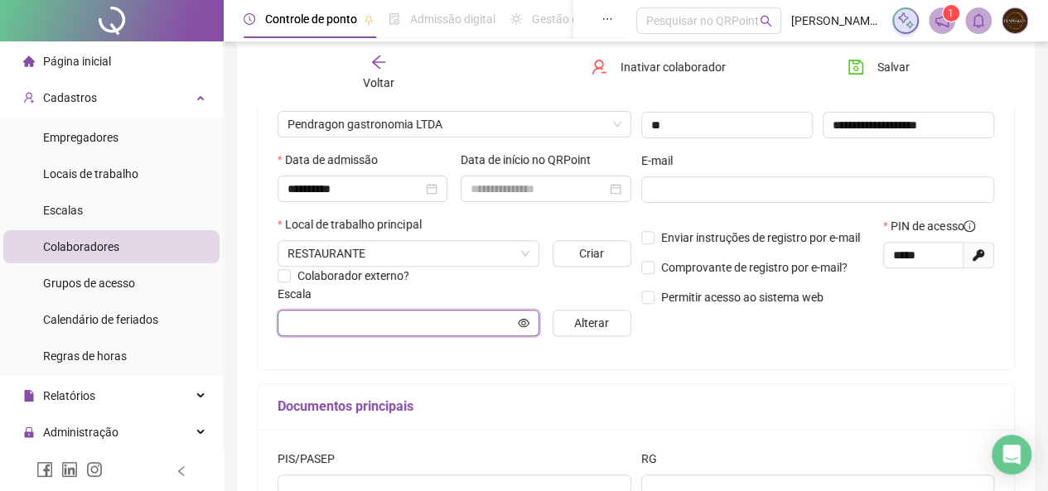
click at [512, 321] on input "text" at bounding box center [400, 323] width 227 height 18
click at [525, 321] on icon "eye" at bounding box center [524, 323] width 12 height 12
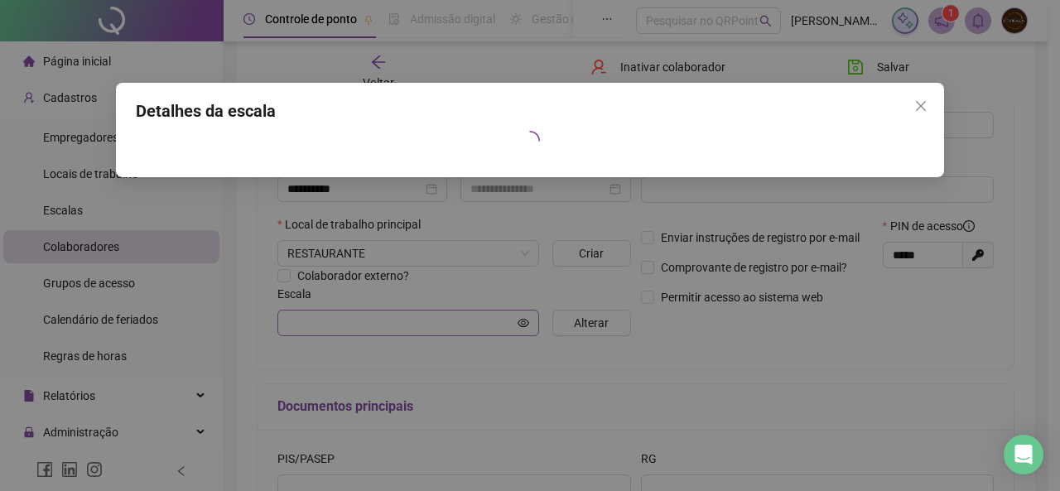
click at [525, 321] on div "Detalhes da escala" at bounding box center [530, 245] width 1060 height 491
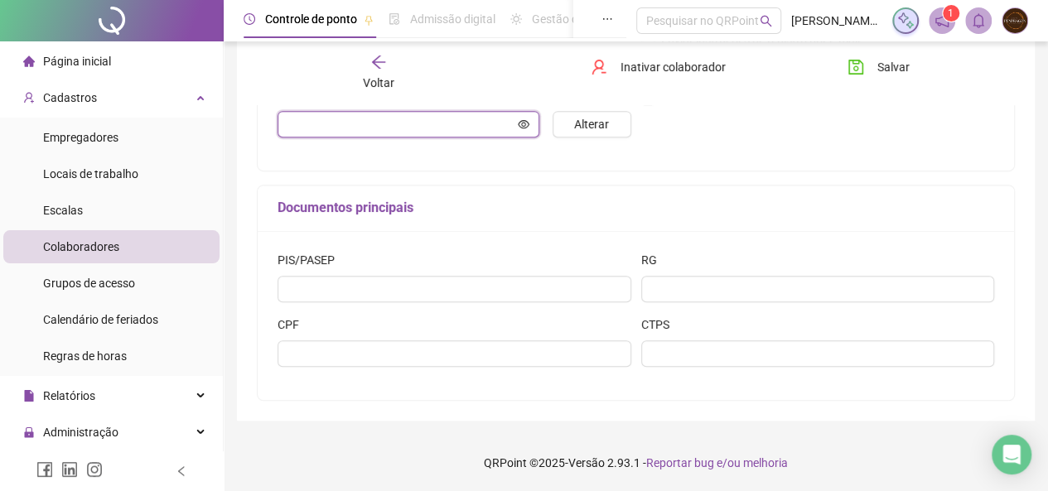
scroll to position [452, 0]
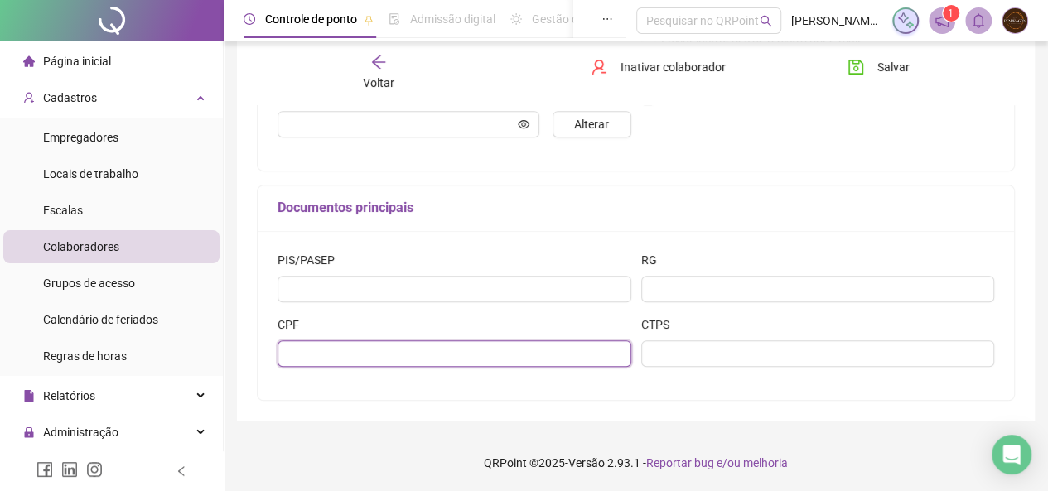
click at [578, 355] on input "text" at bounding box center [454, 353] width 354 height 27
type input "**********"
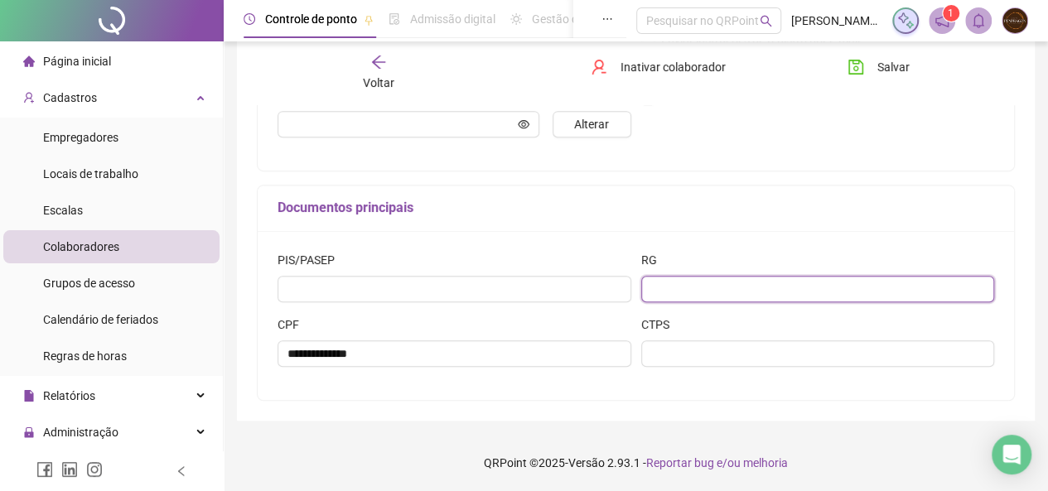
click at [648, 291] on input "text" at bounding box center [818, 289] width 354 height 27
type input "**********"
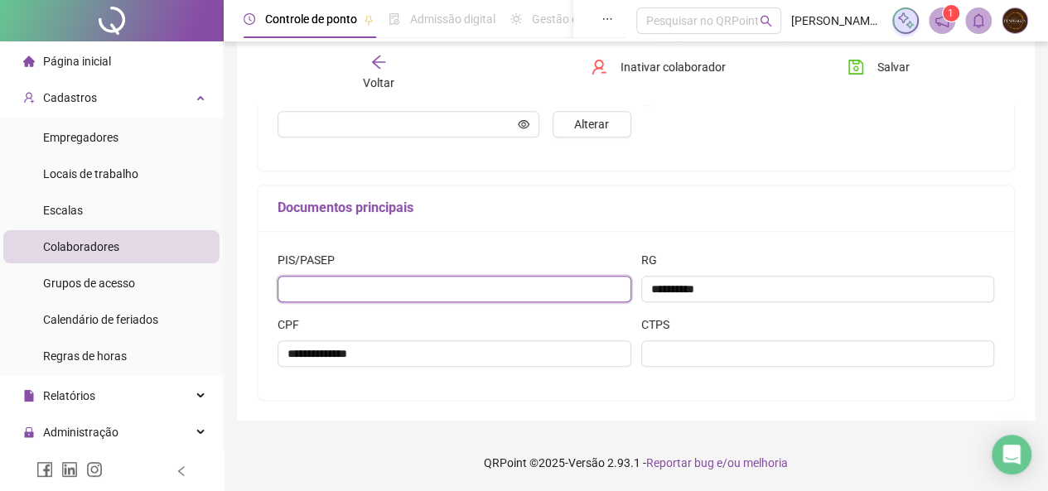
click at [568, 295] on input "text" at bounding box center [454, 289] width 354 height 27
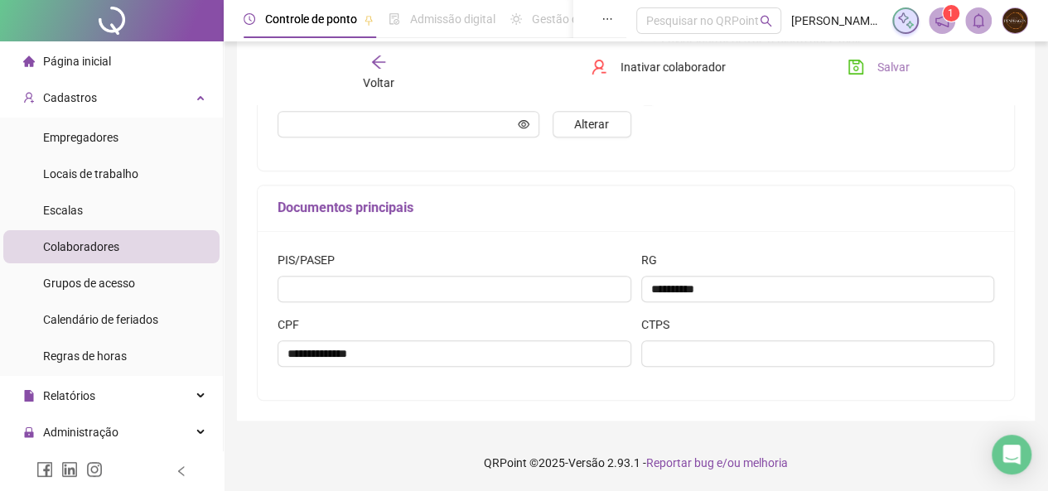
click at [886, 64] on span "Salvar" at bounding box center [893, 67] width 32 height 18
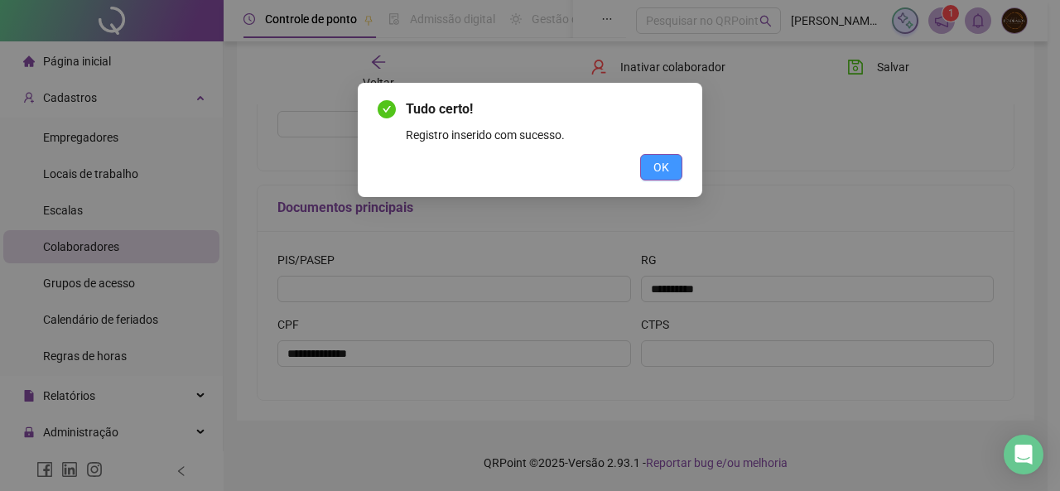
click at [655, 169] on span "OK" at bounding box center [662, 167] width 16 height 18
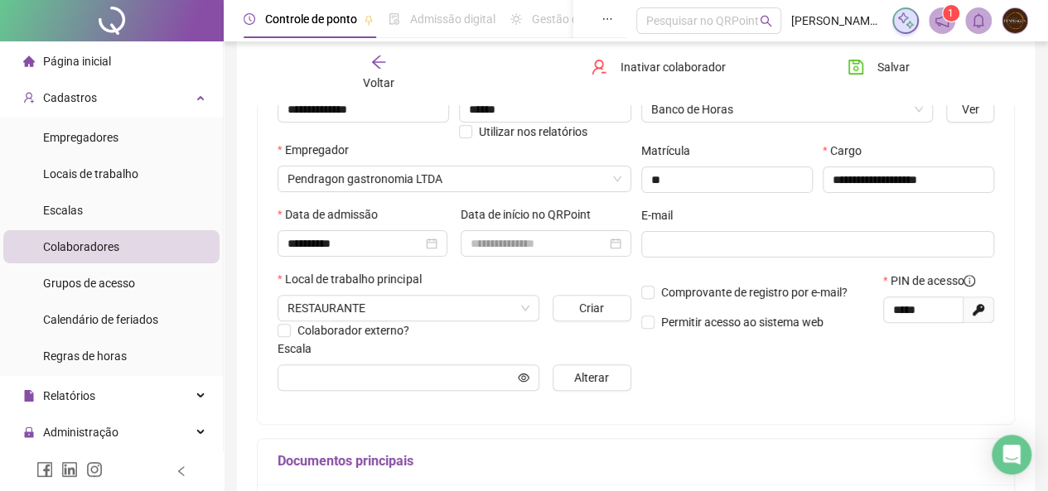
scroll to position [154, 0]
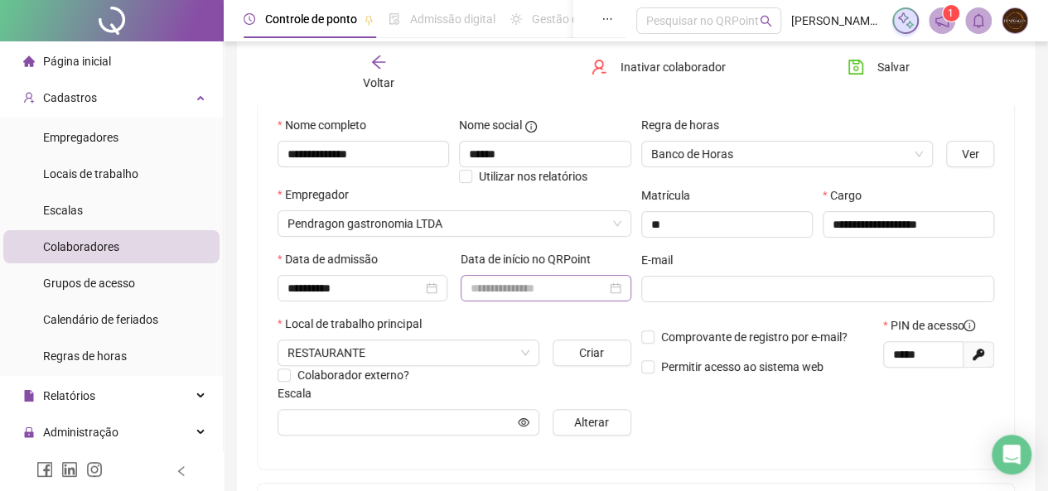
click at [613, 289] on div at bounding box center [545, 288] width 150 height 18
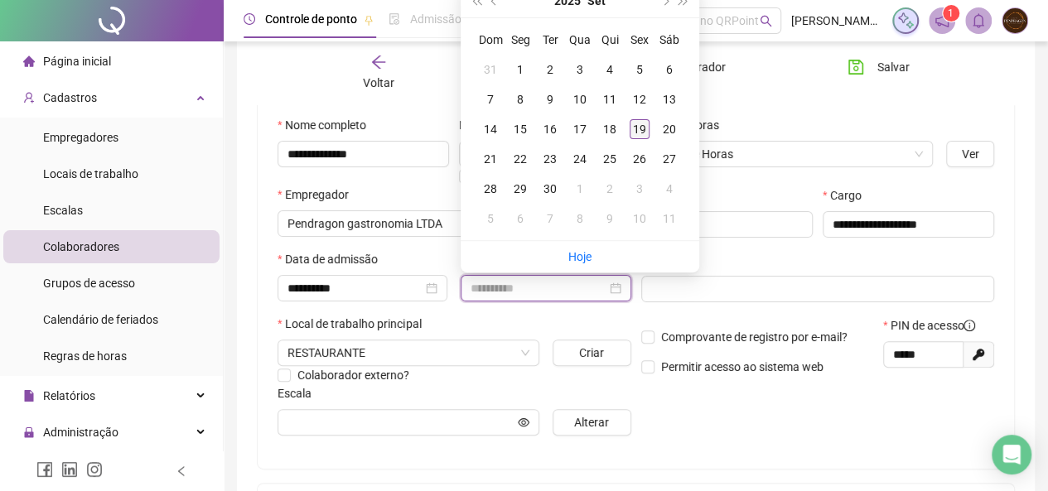
type input "**********"
click at [637, 128] on div "19" at bounding box center [640, 129] width 20 height 20
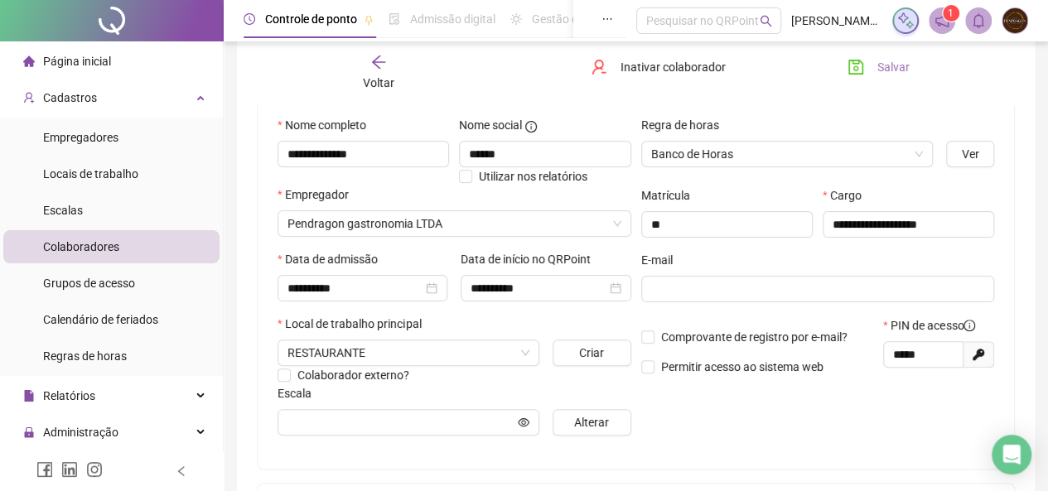
click at [856, 60] on icon "save" at bounding box center [855, 67] width 15 height 15
click at [374, 68] on icon "arrow-left" at bounding box center [378, 62] width 17 height 17
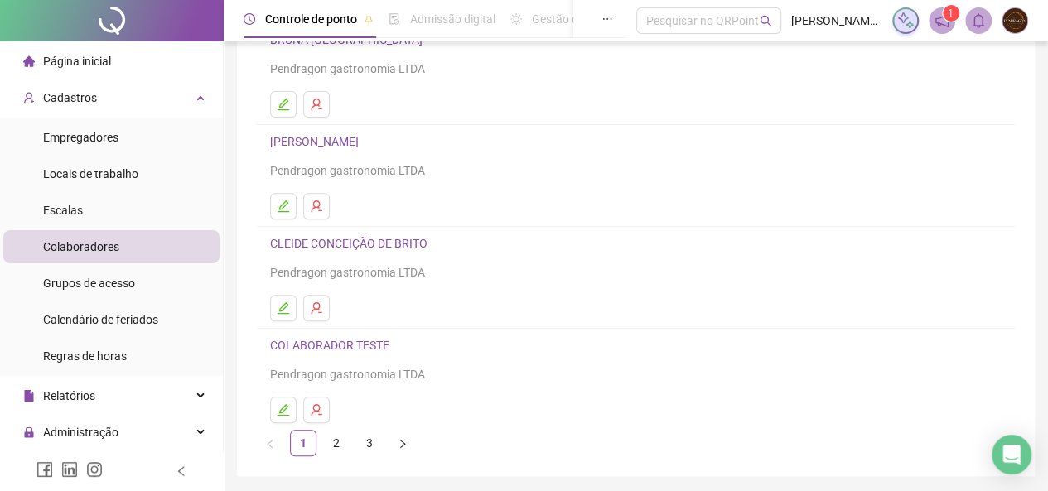
scroll to position [308, 0]
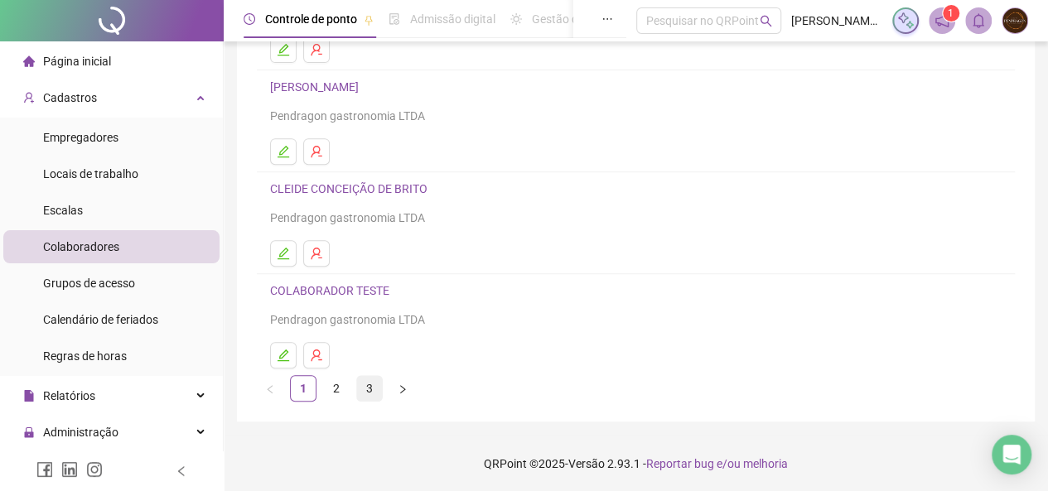
click at [368, 388] on link "3" at bounding box center [369, 388] width 25 height 25
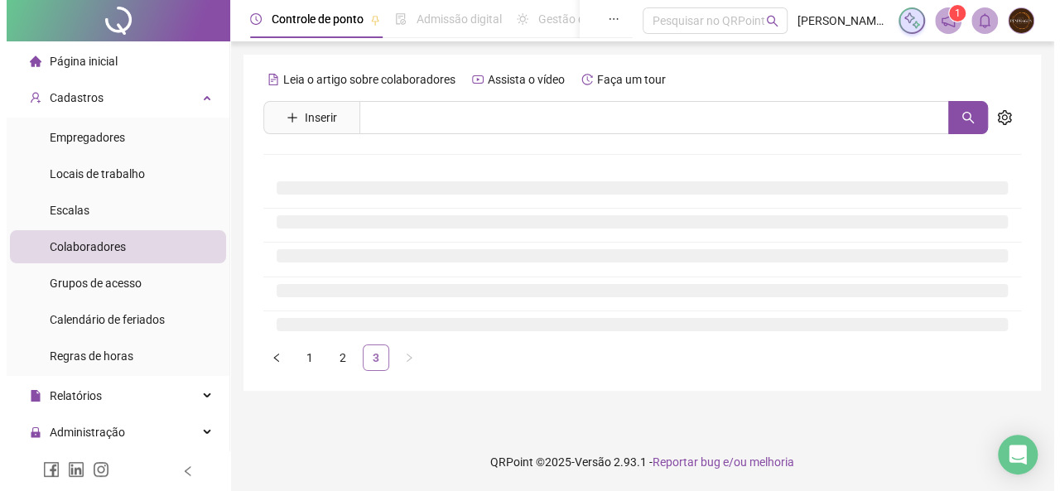
scroll to position [0, 0]
